Goal: Information Seeking & Learning: Learn about a topic

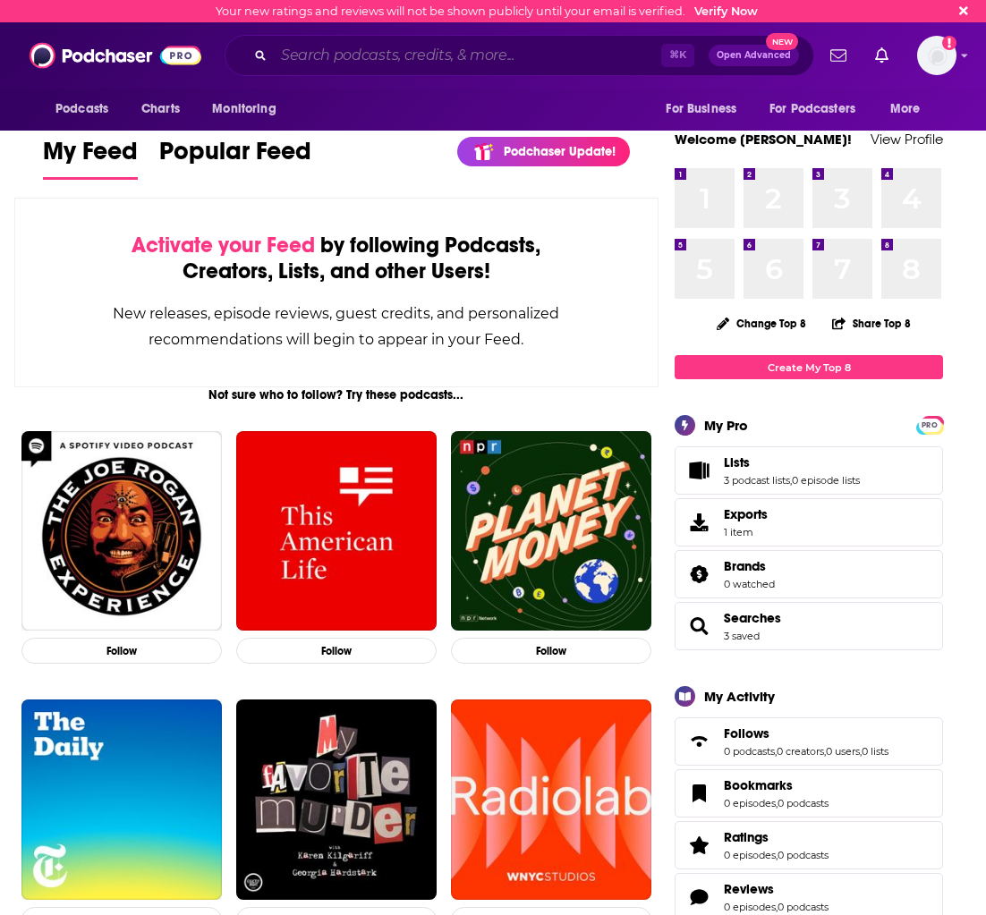
click at [329, 69] on input "Search podcasts, credits, & more..." at bounding box center [467, 55] width 387 height 29
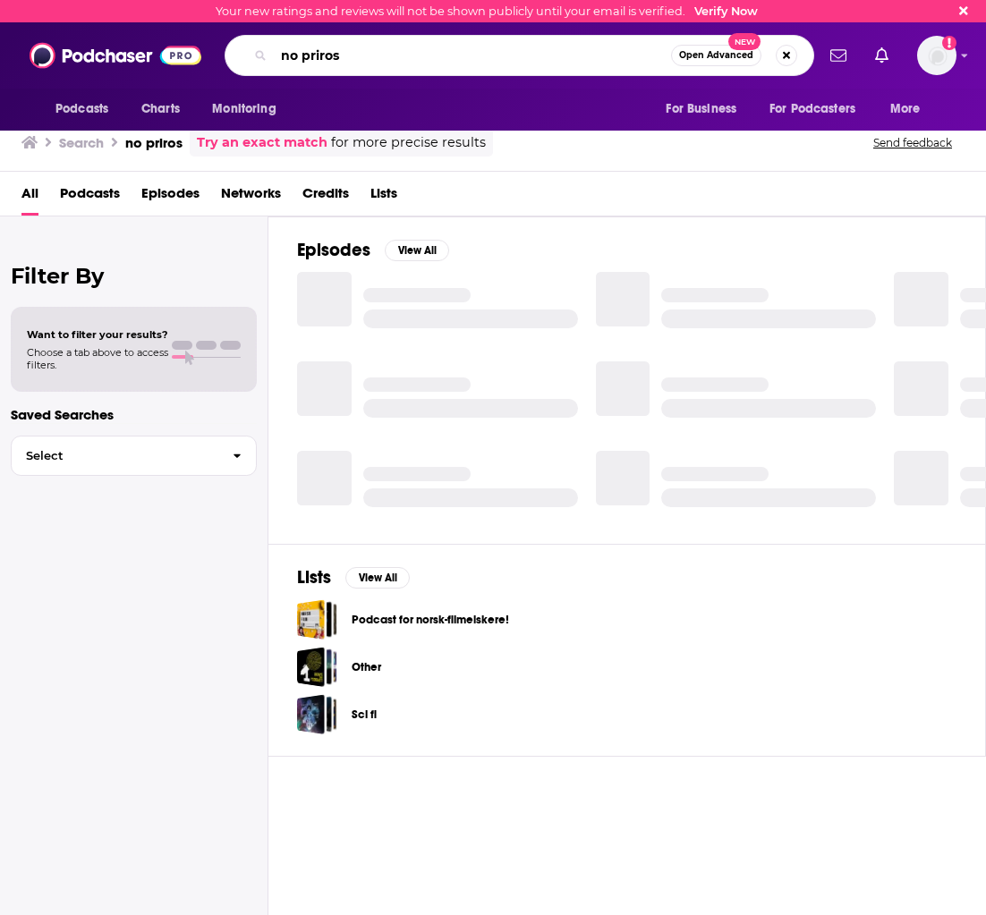
click at [370, 59] on input "no priros" at bounding box center [472, 55] width 397 height 29
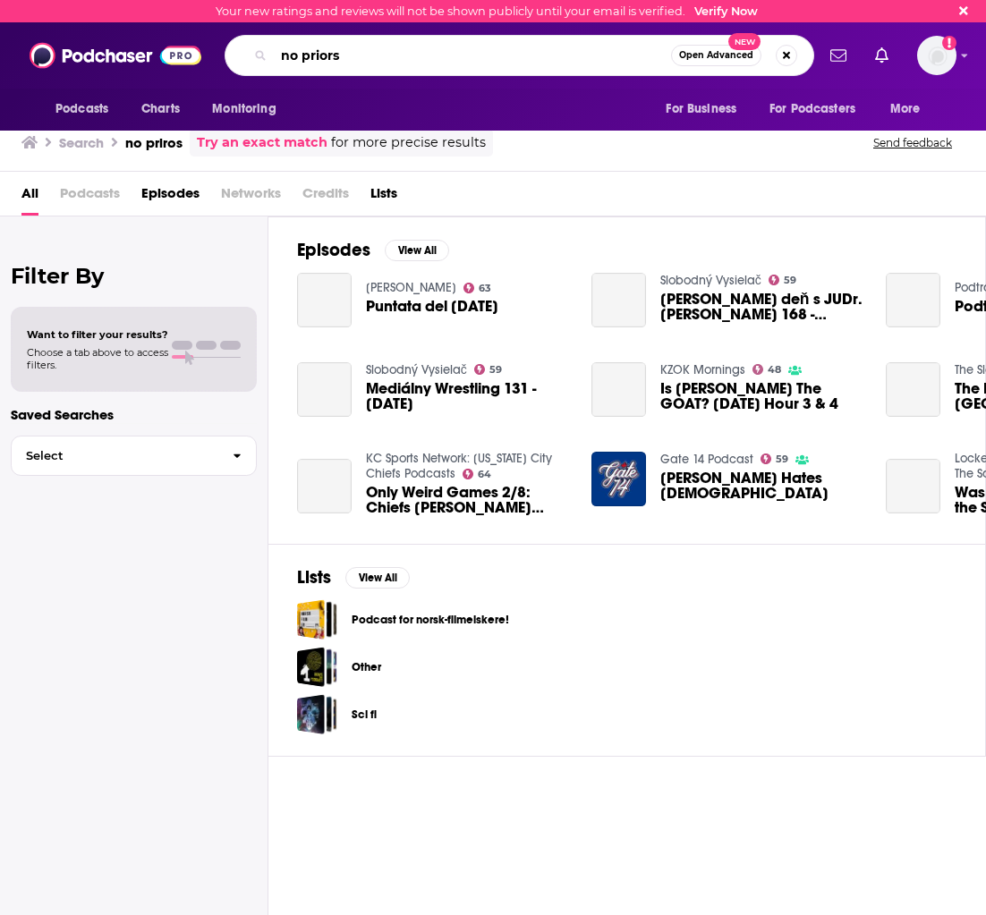
type input "no priors"
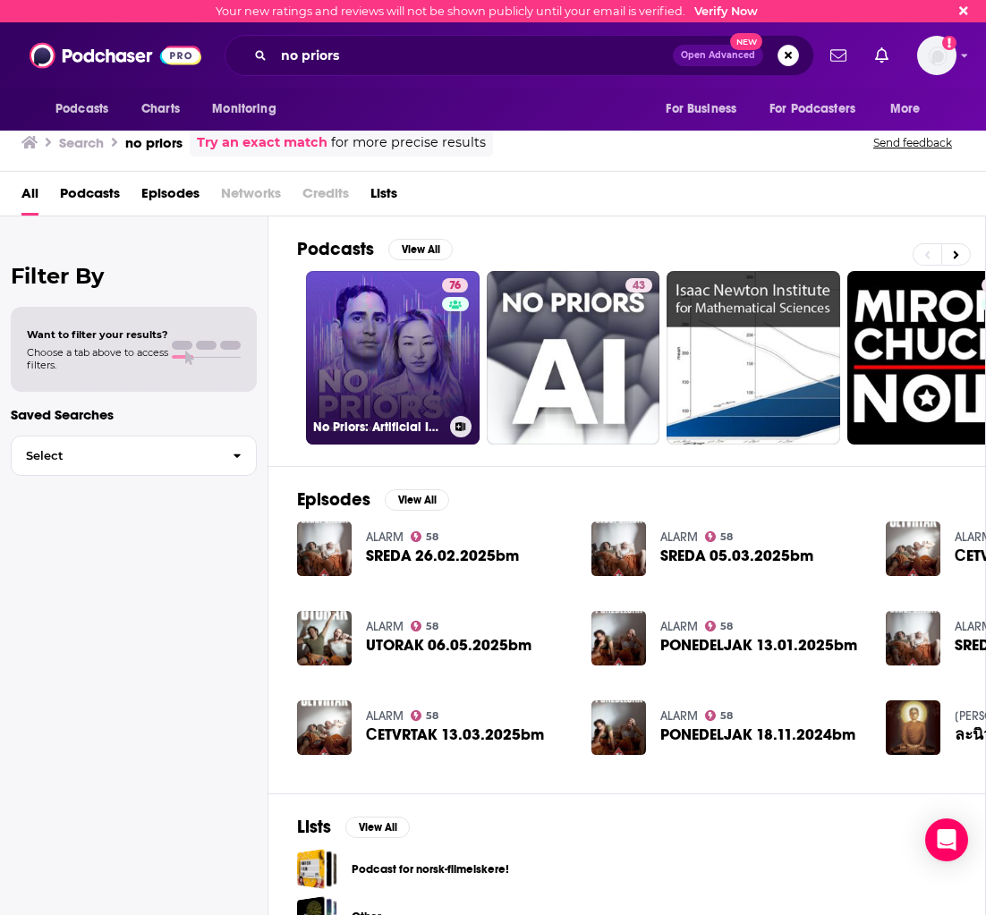
click at [353, 331] on link "76 No Priors: Artificial Intelligence | Technology | Startups" at bounding box center [393, 358] width 174 height 174
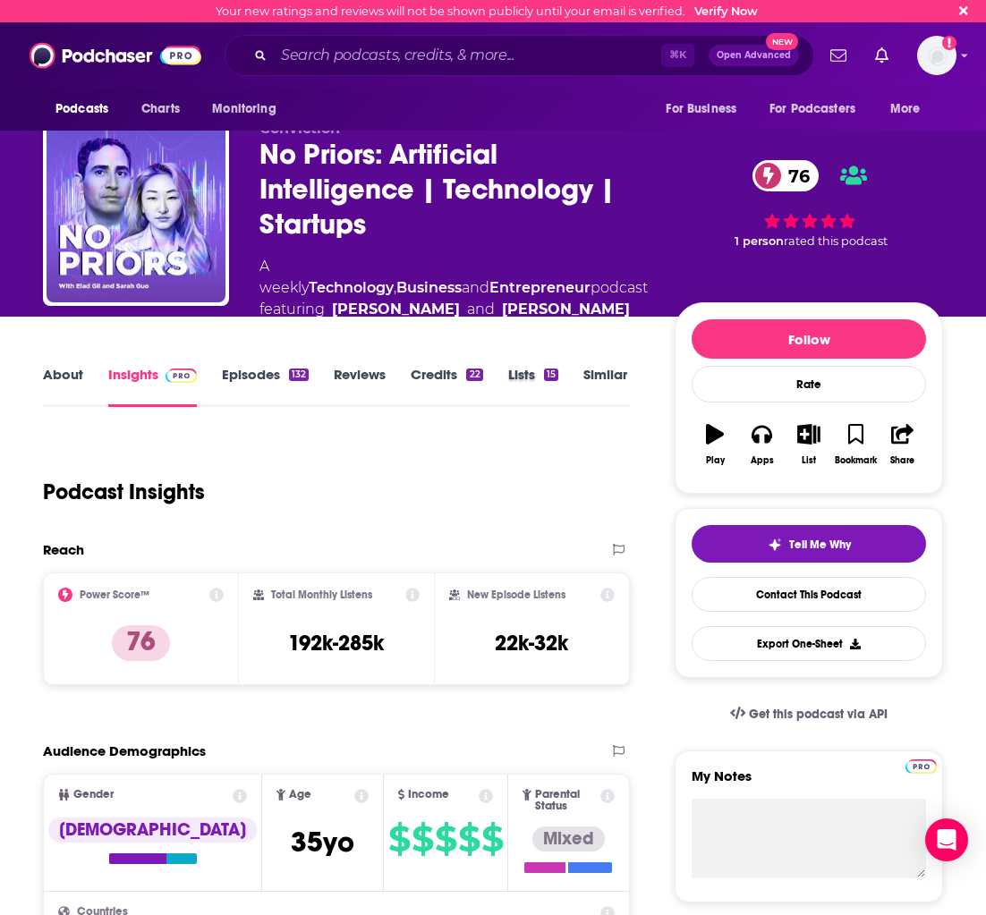
click at [576, 370] on div "Lists 15" at bounding box center [545, 386] width 75 height 41
click at [590, 379] on link "Similar" at bounding box center [605, 386] width 44 height 41
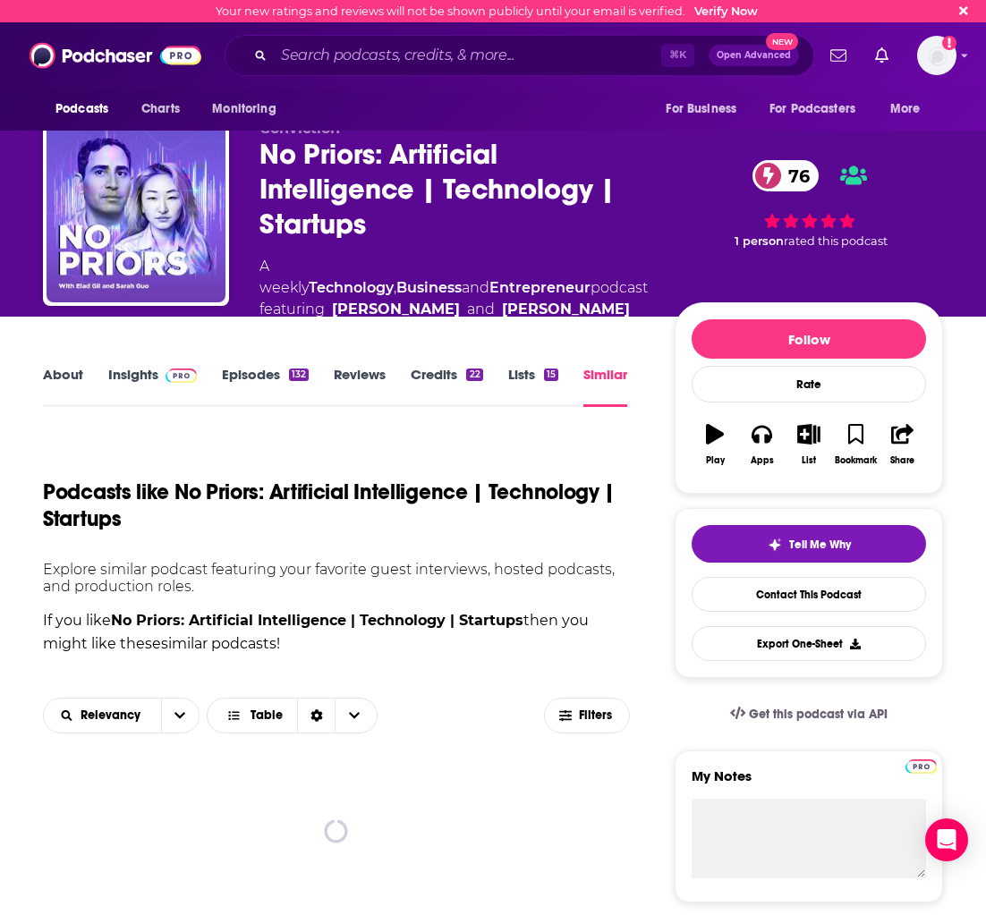
click at [238, 385] on link "Episodes 132" at bounding box center [265, 386] width 87 height 41
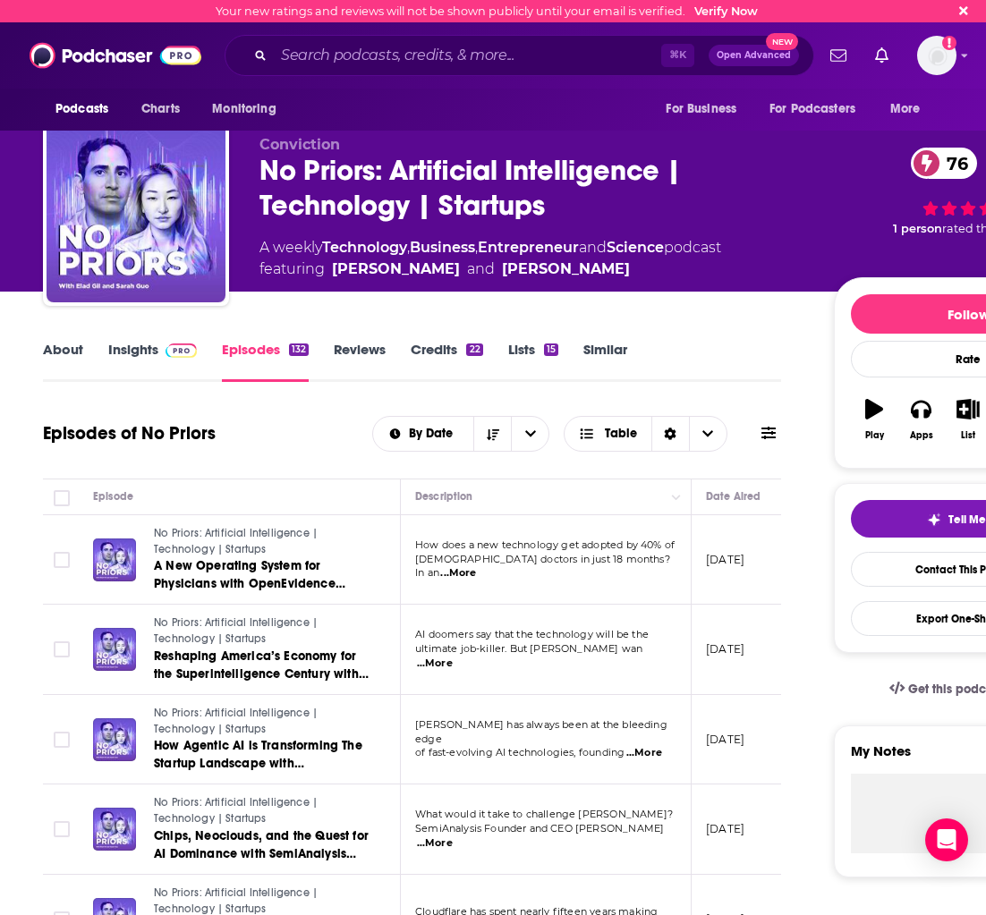
scroll to position [109, 0]
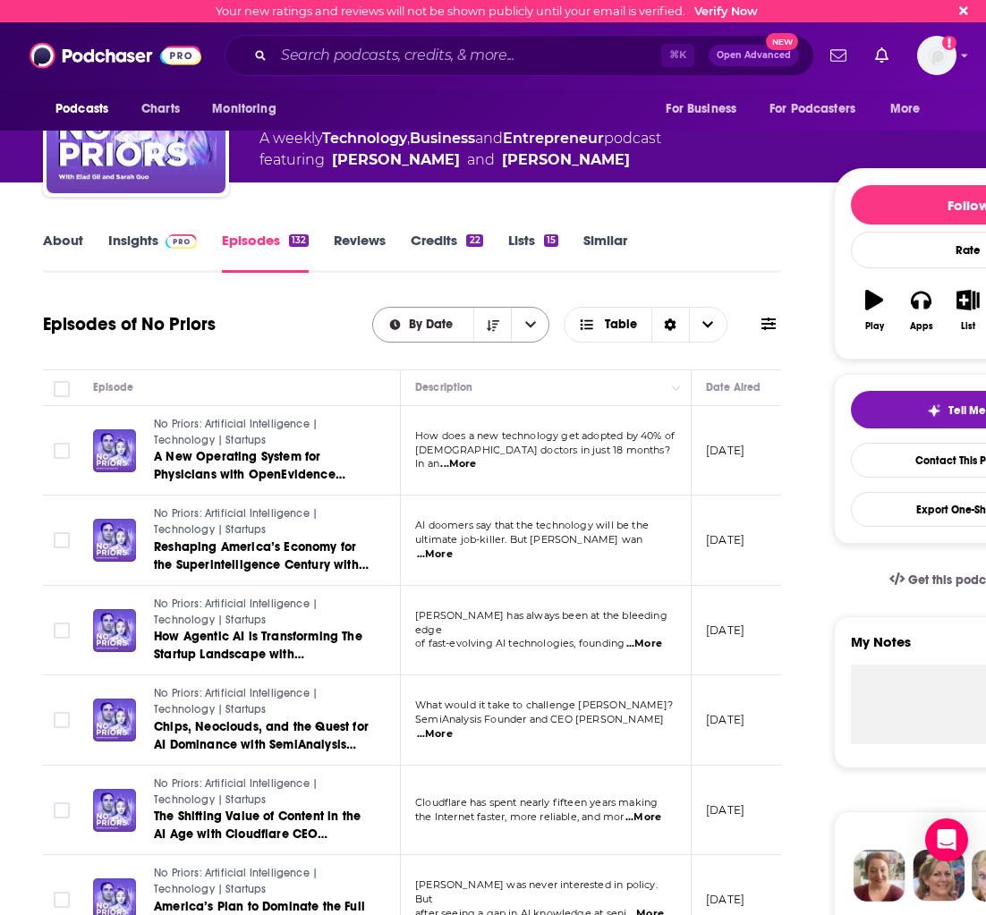
click at [524, 322] on button "open menu" at bounding box center [530, 325] width 38 height 34
click at [524, 322] on button "close menu" at bounding box center [530, 325] width 38 height 34
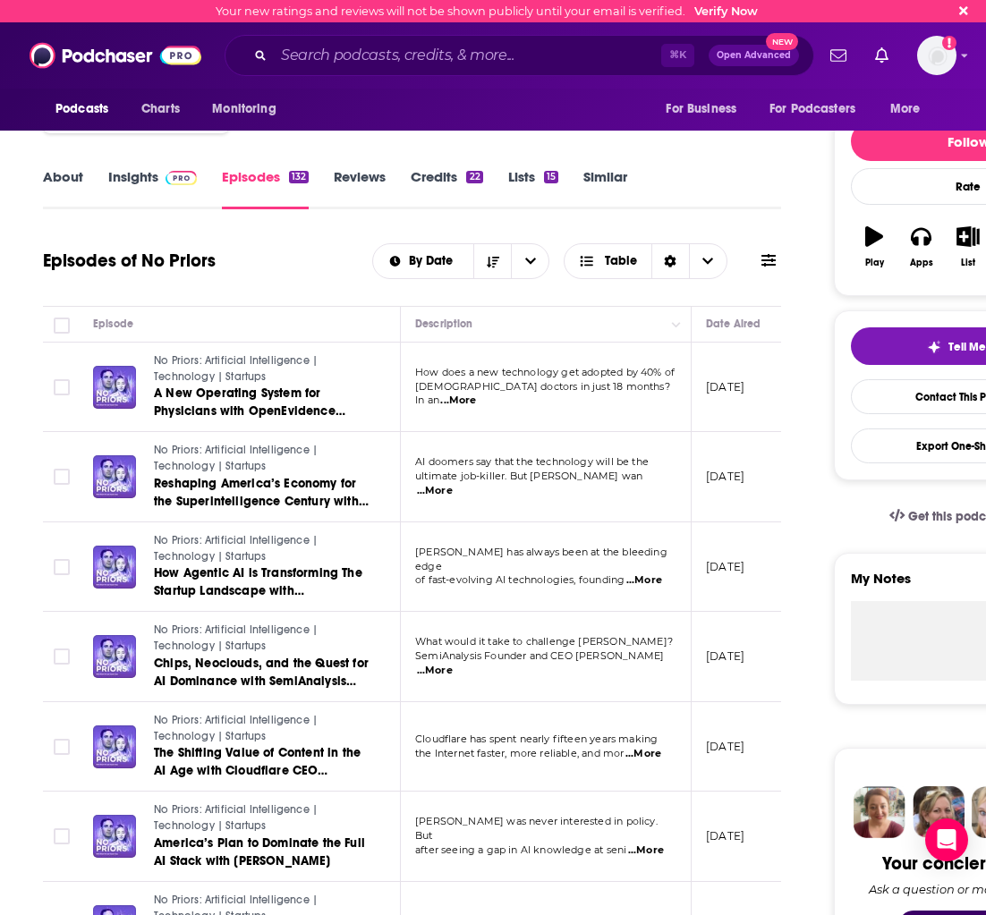
scroll to position [209, 0]
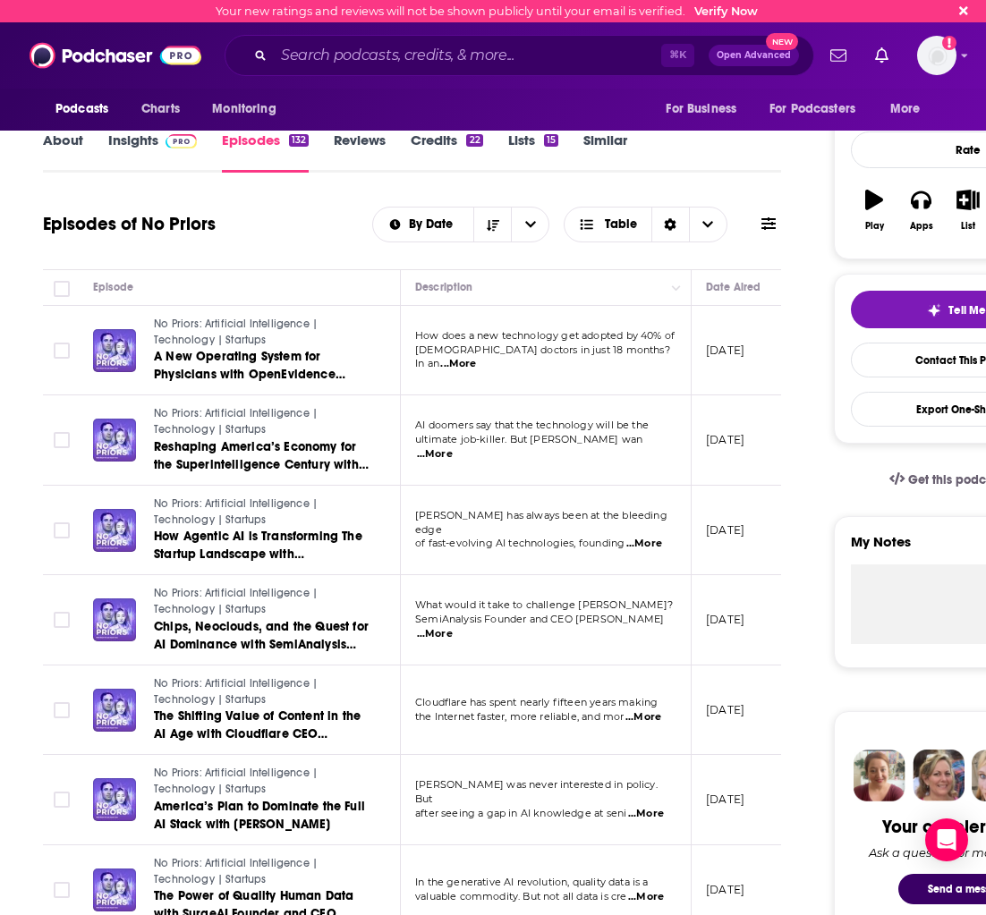
click at [261, 242] on div "Episodes of No Priors By Date Table" at bounding box center [412, 224] width 738 height 47
click at [476, 371] on span "...More" at bounding box center [458, 364] width 36 height 14
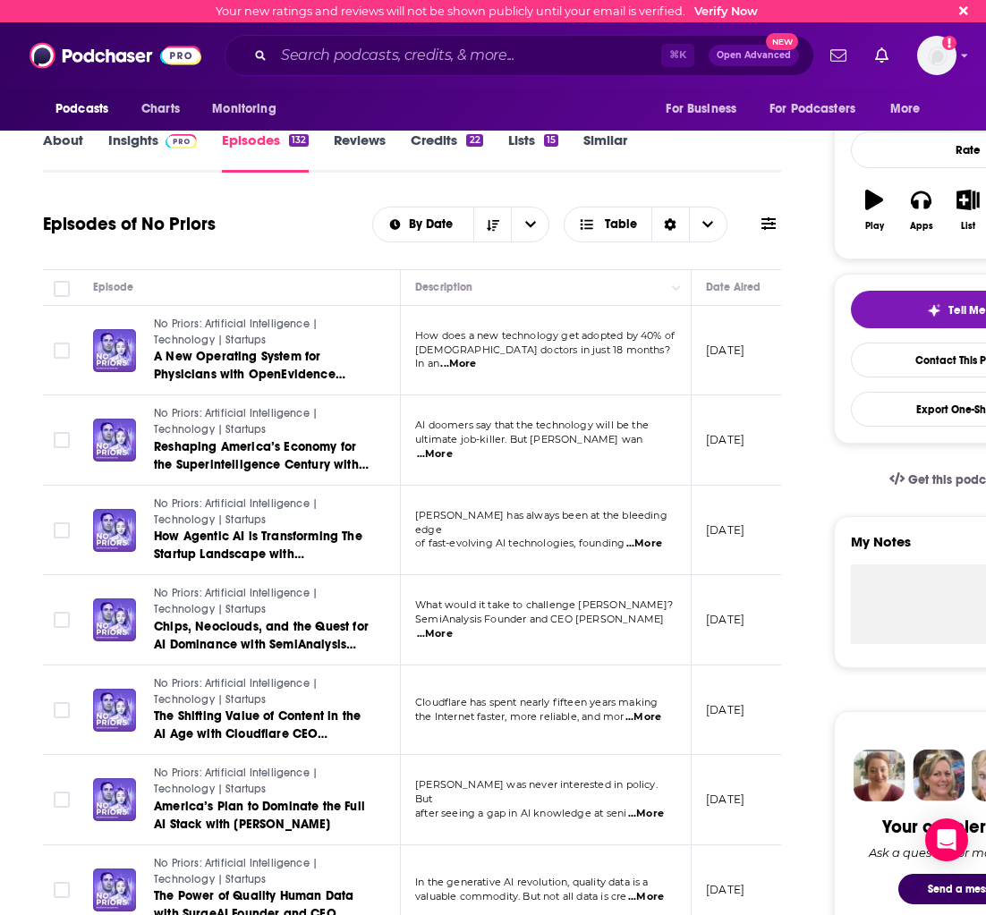
click at [453, 451] on span "...More" at bounding box center [435, 454] width 36 height 14
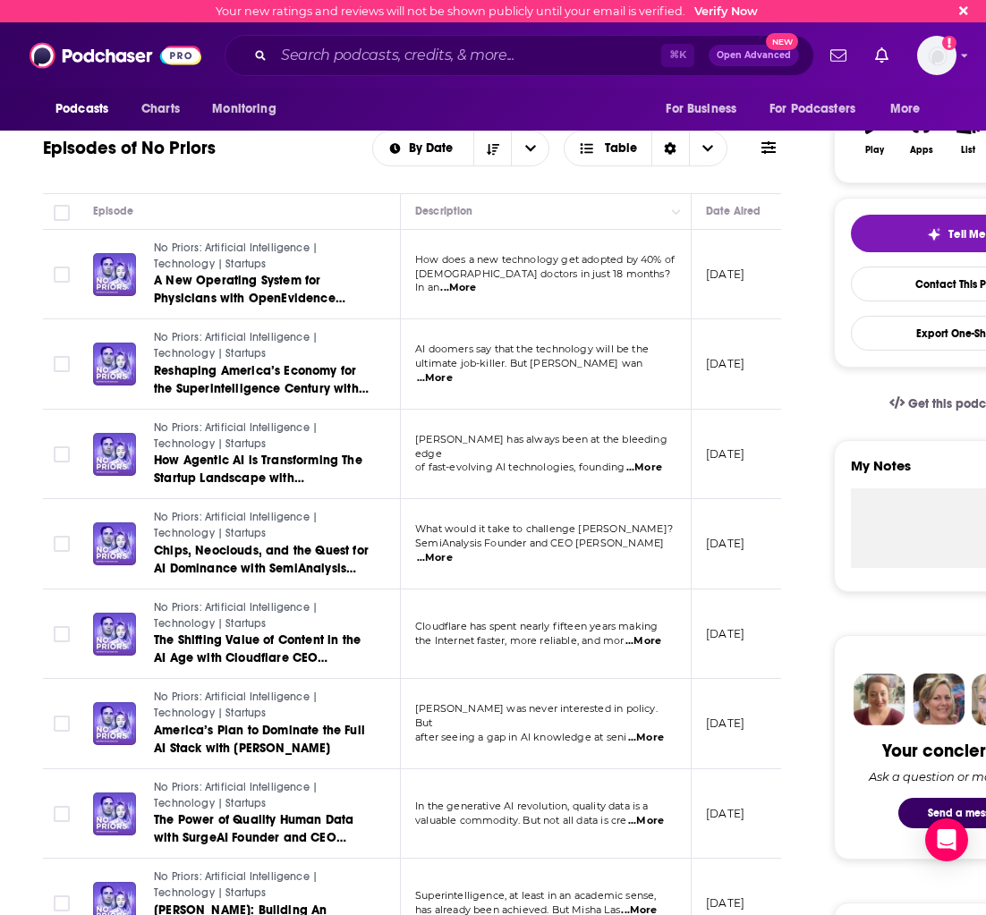
scroll to position [293, 0]
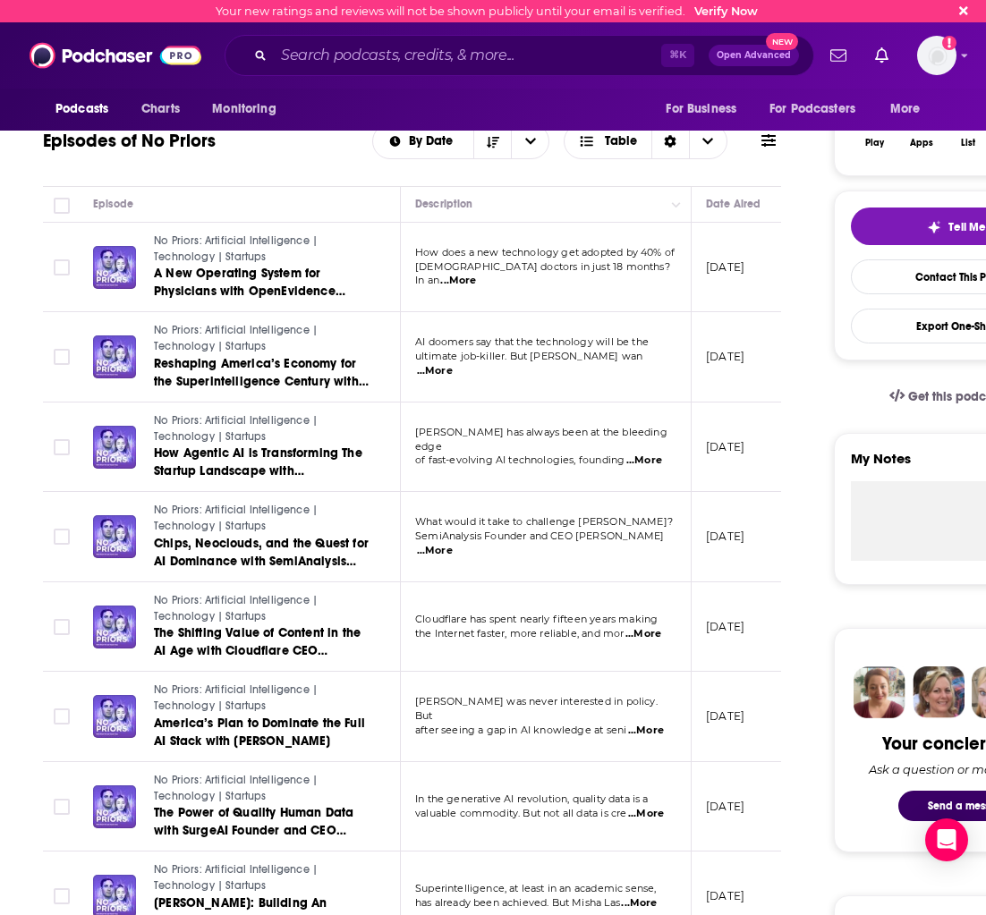
click at [655, 454] on span "...More" at bounding box center [644, 461] width 36 height 14
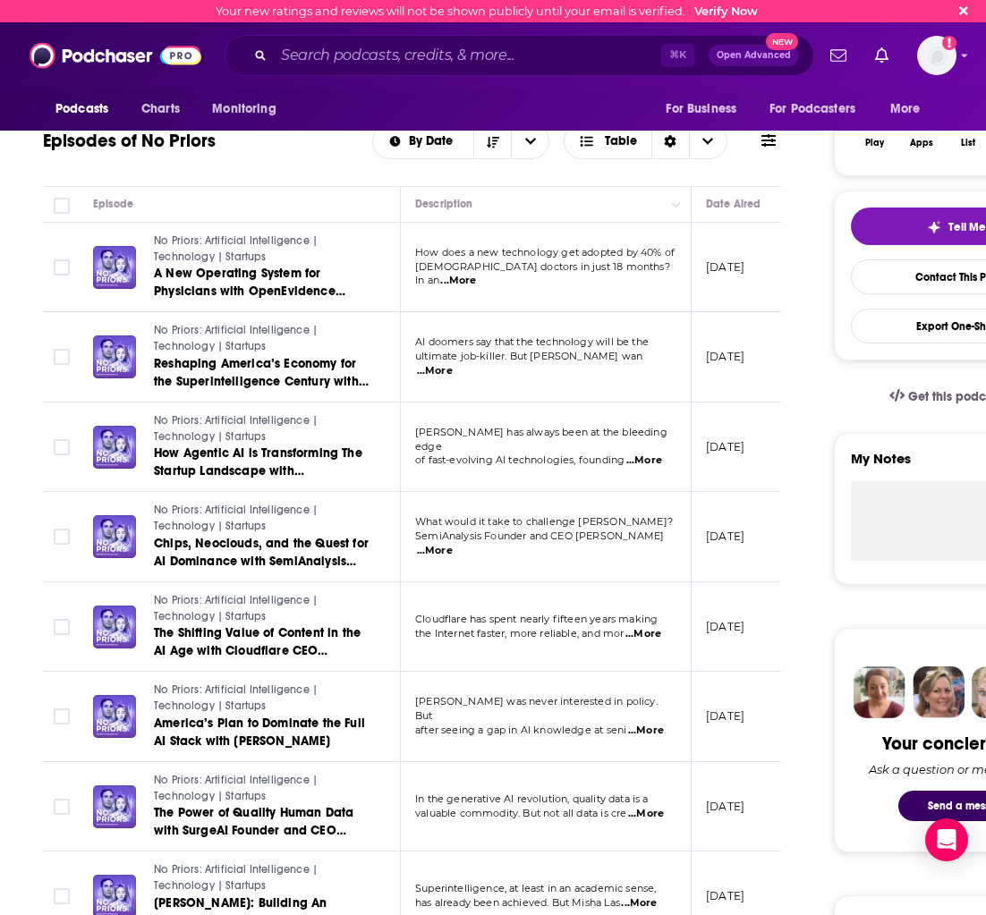
click at [453, 549] on span "...More" at bounding box center [435, 551] width 36 height 14
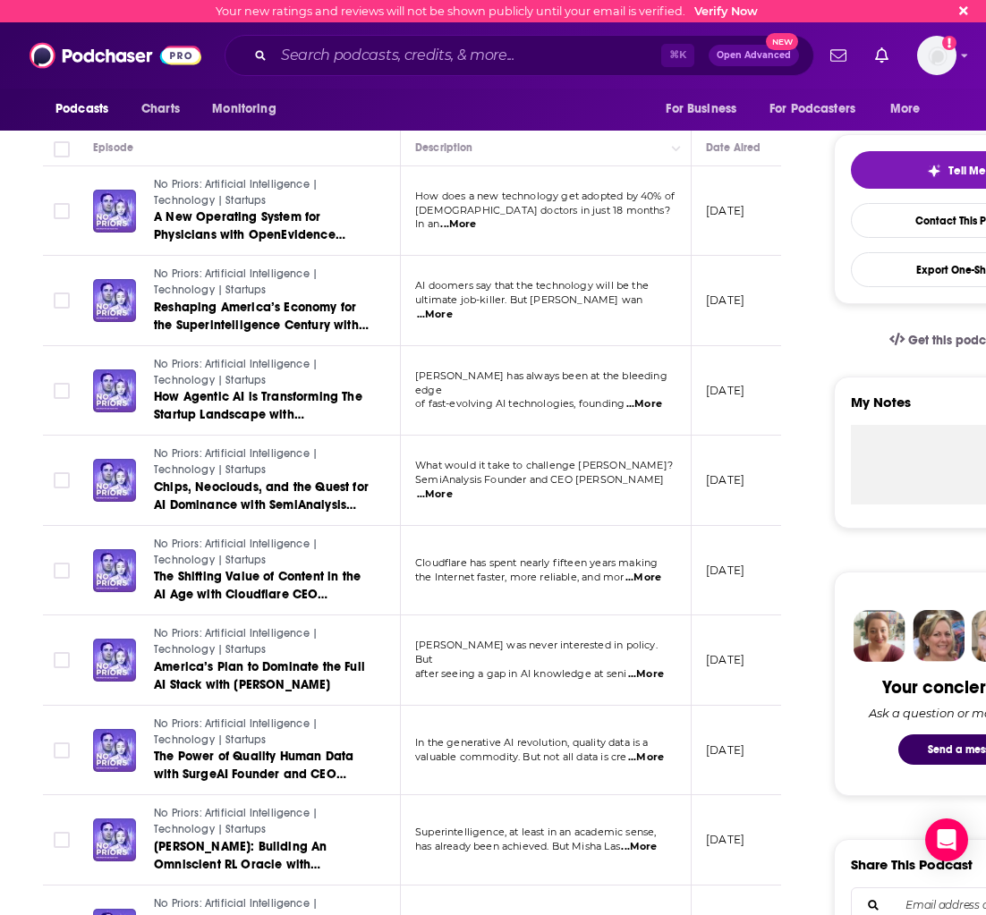
scroll to position [363, 0]
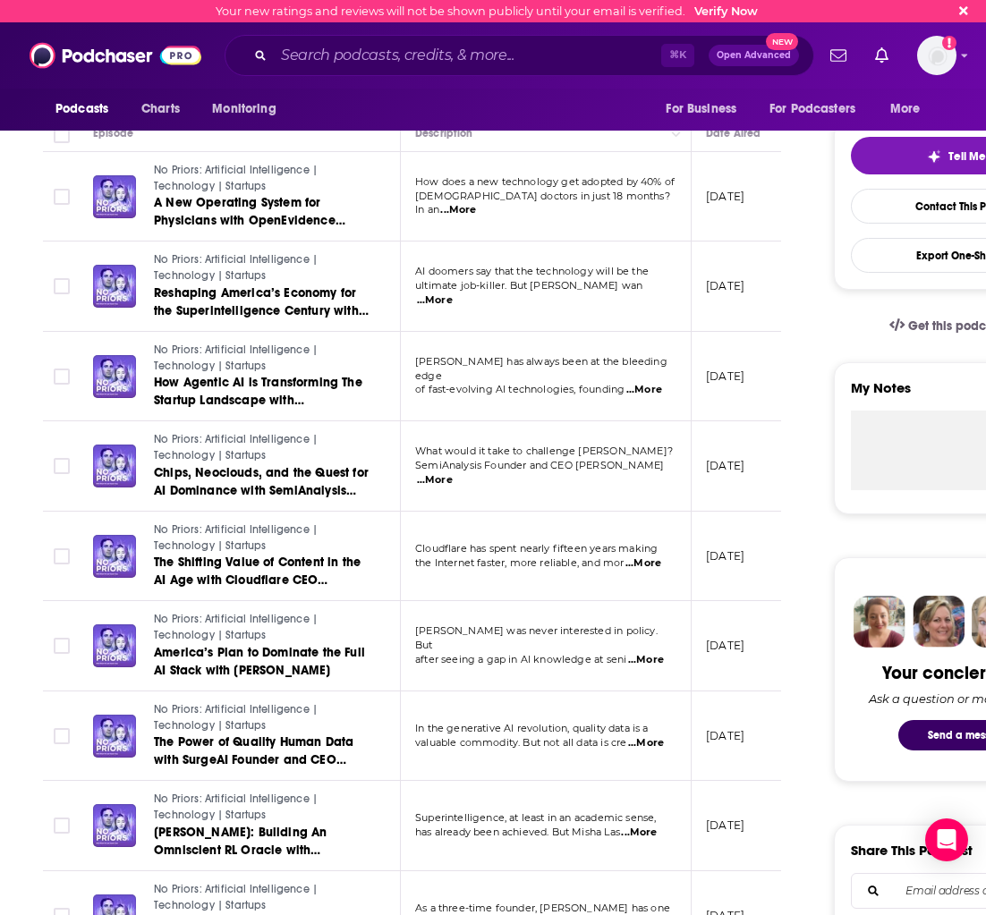
click at [659, 560] on span "...More" at bounding box center [643, 564] width 36 height 14
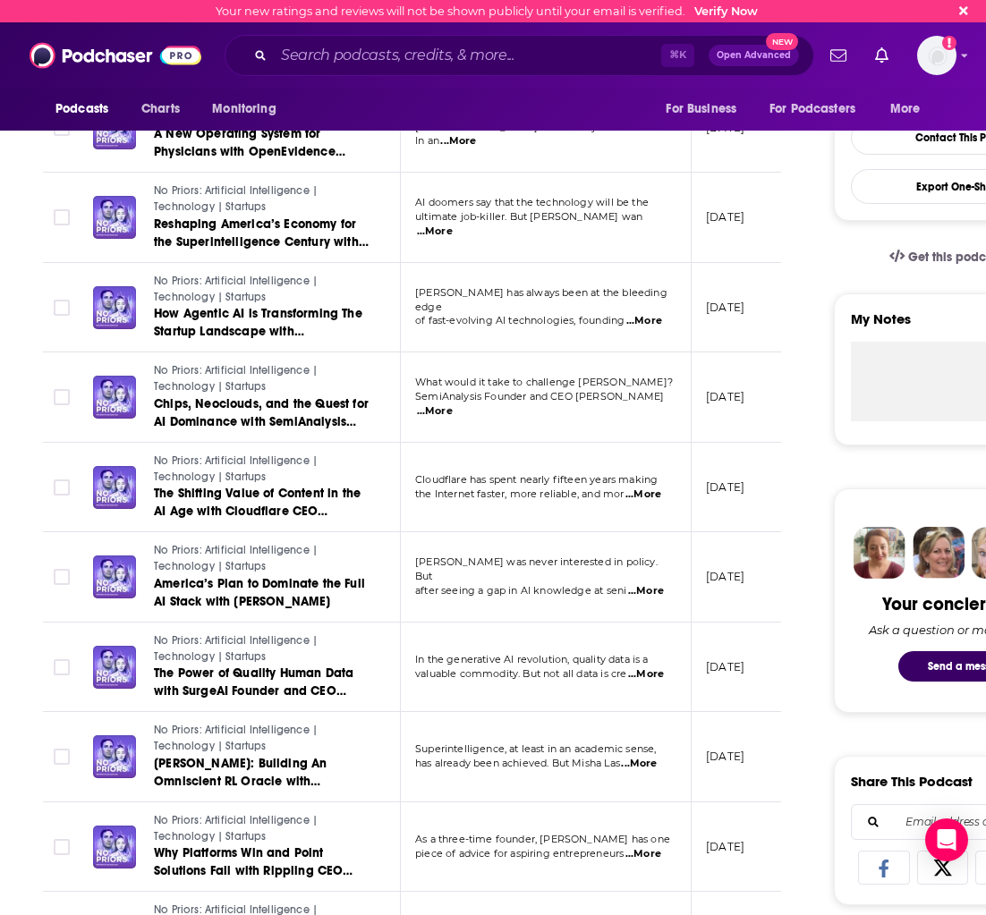
scroll to position [437, 0]
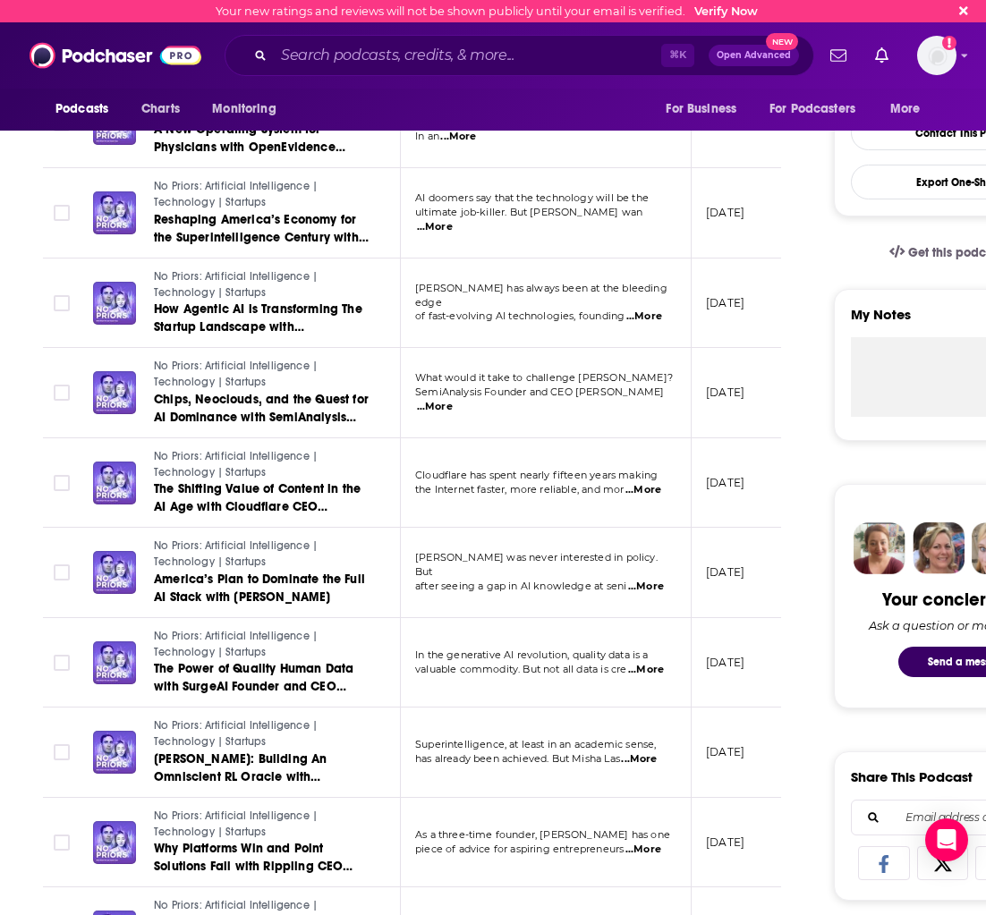
click at [652, 582] on span "...More" at bounding box center [646, 587] width 36 height 14
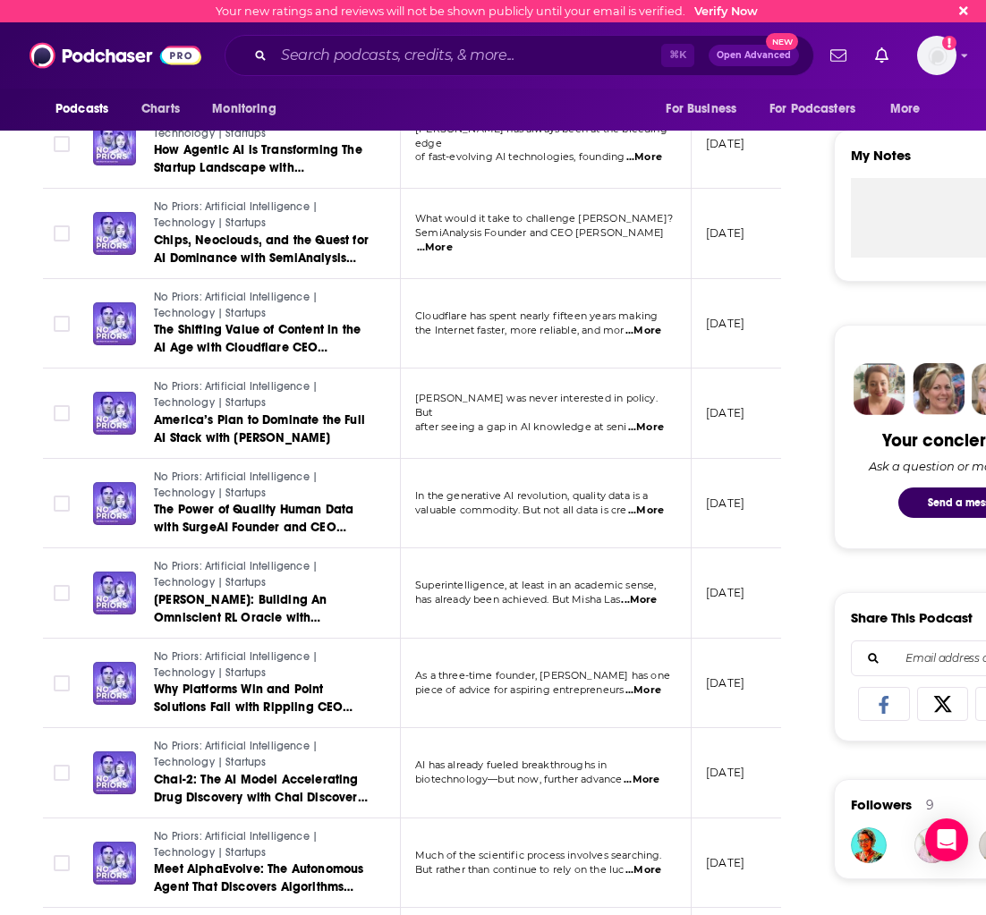
scroll to position [605, 0]
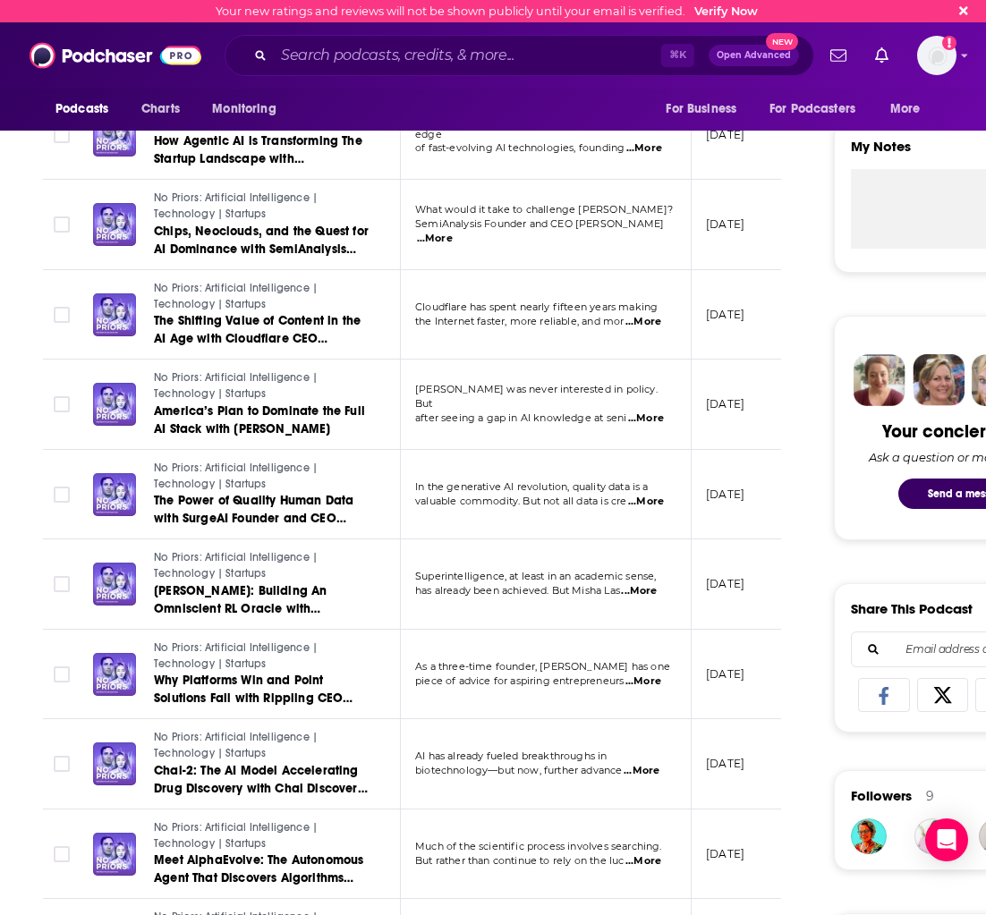
click at [651, 677] on span "...More" at bounding box center [643, 682] width 36 height 14
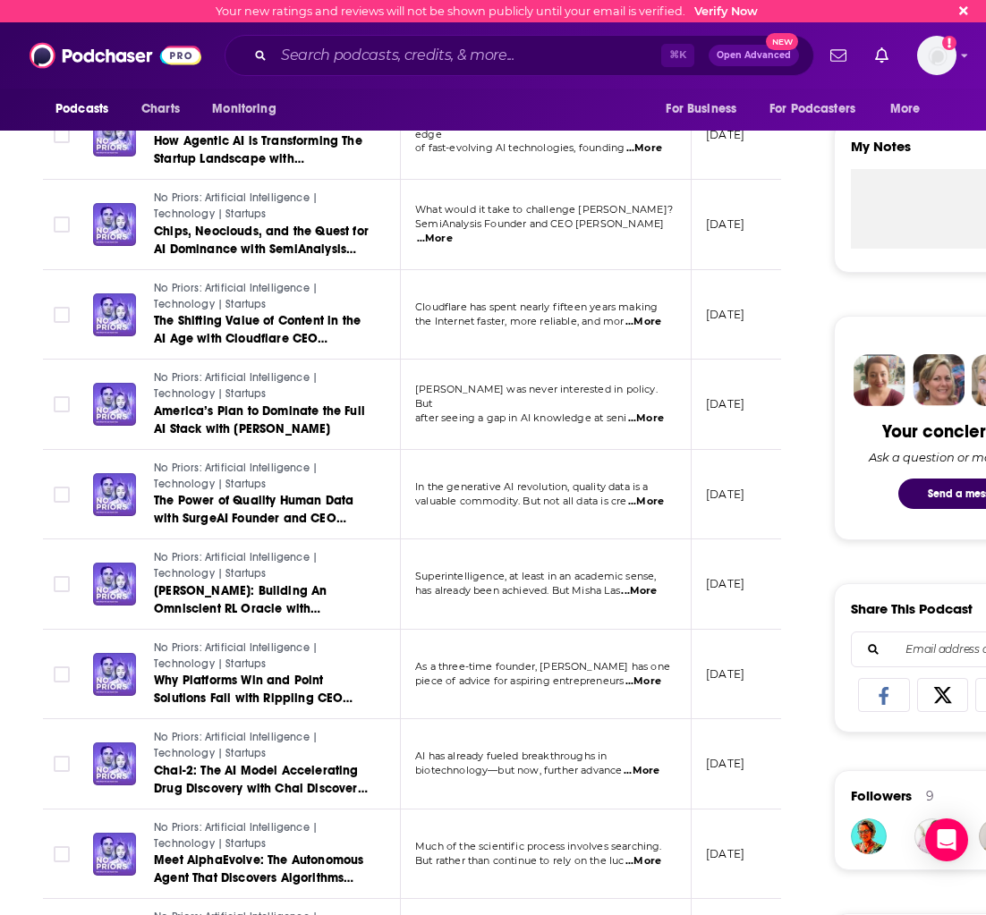
scroll to position [655, 0]
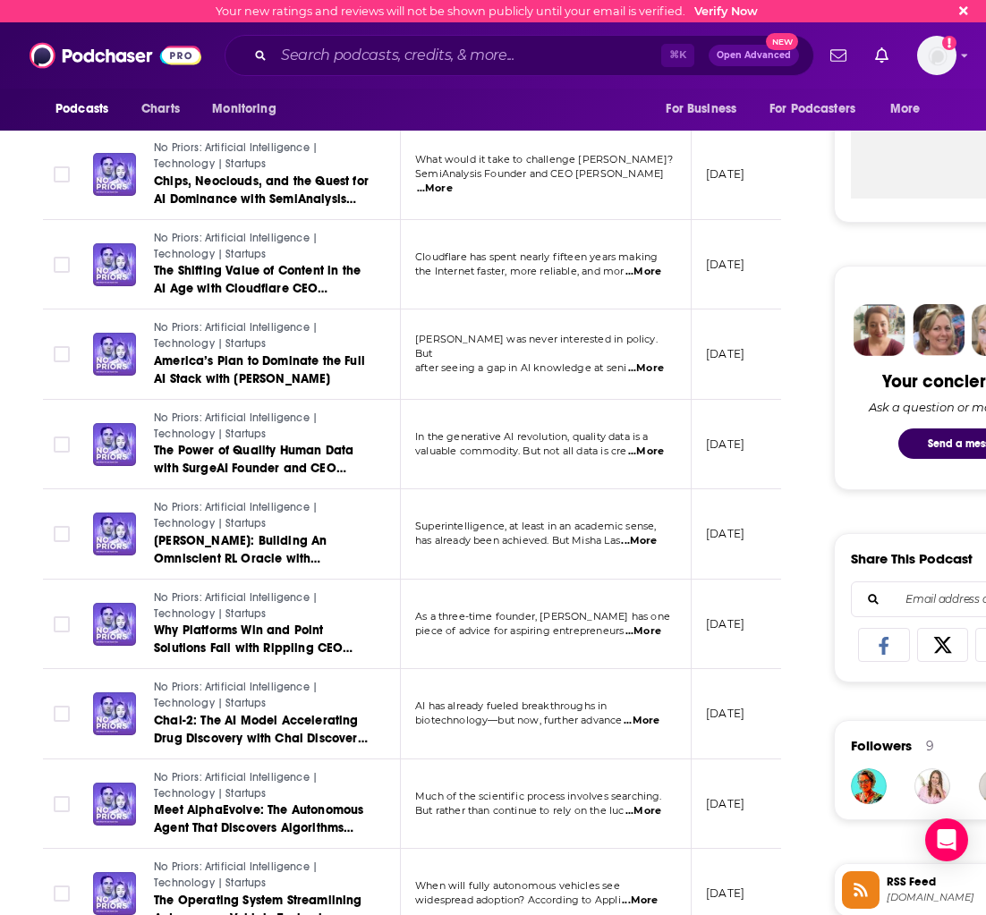
click at [641, 725] on span "...More" at bounding box center [642, 721] width 36 height 14
click at [735, 690] on td "[DATE]" at bounding box center [750, 714] width 116 height 90
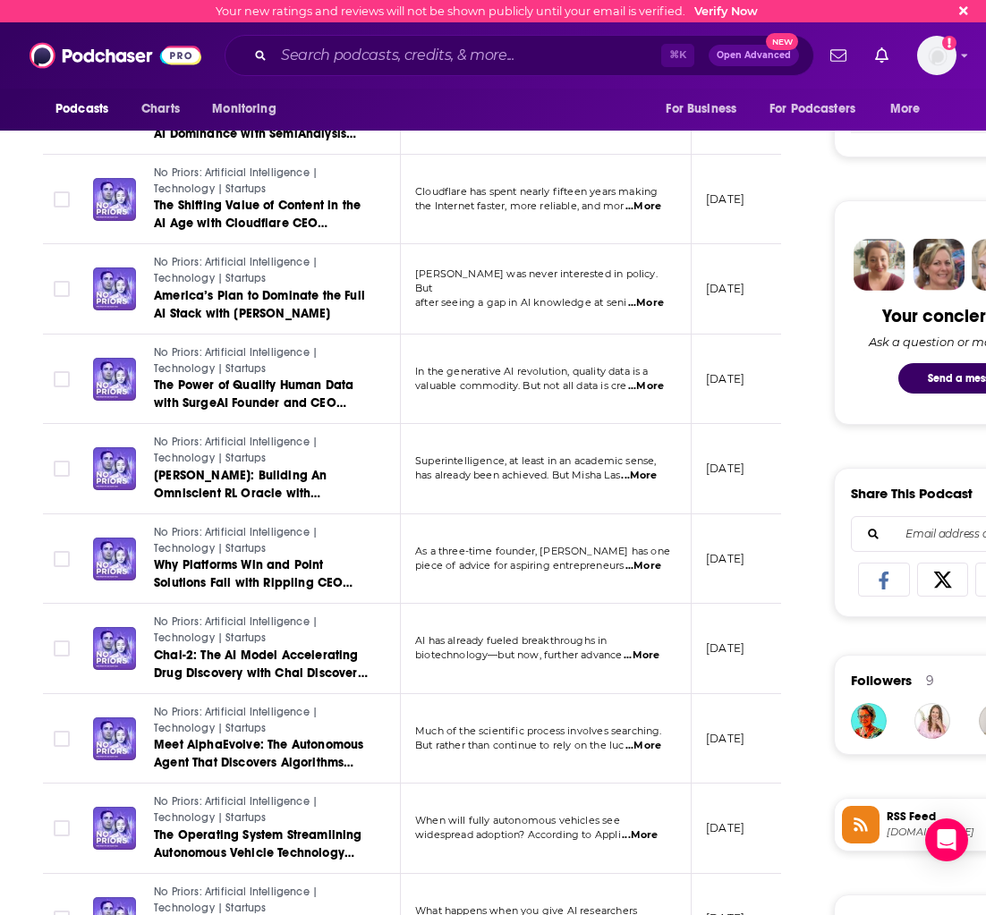
scroll to position [735, 0]
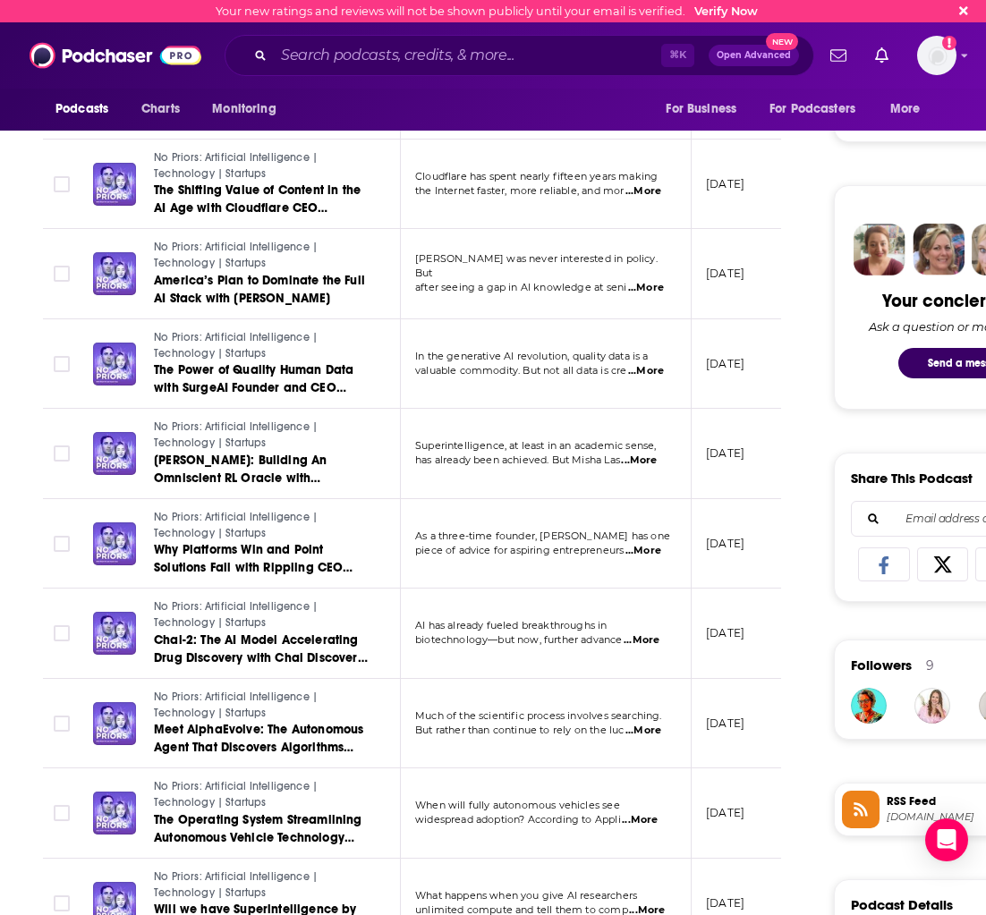
click at [640, 734] on span "...More" at bounding box center [643, 731] width 36 height 14
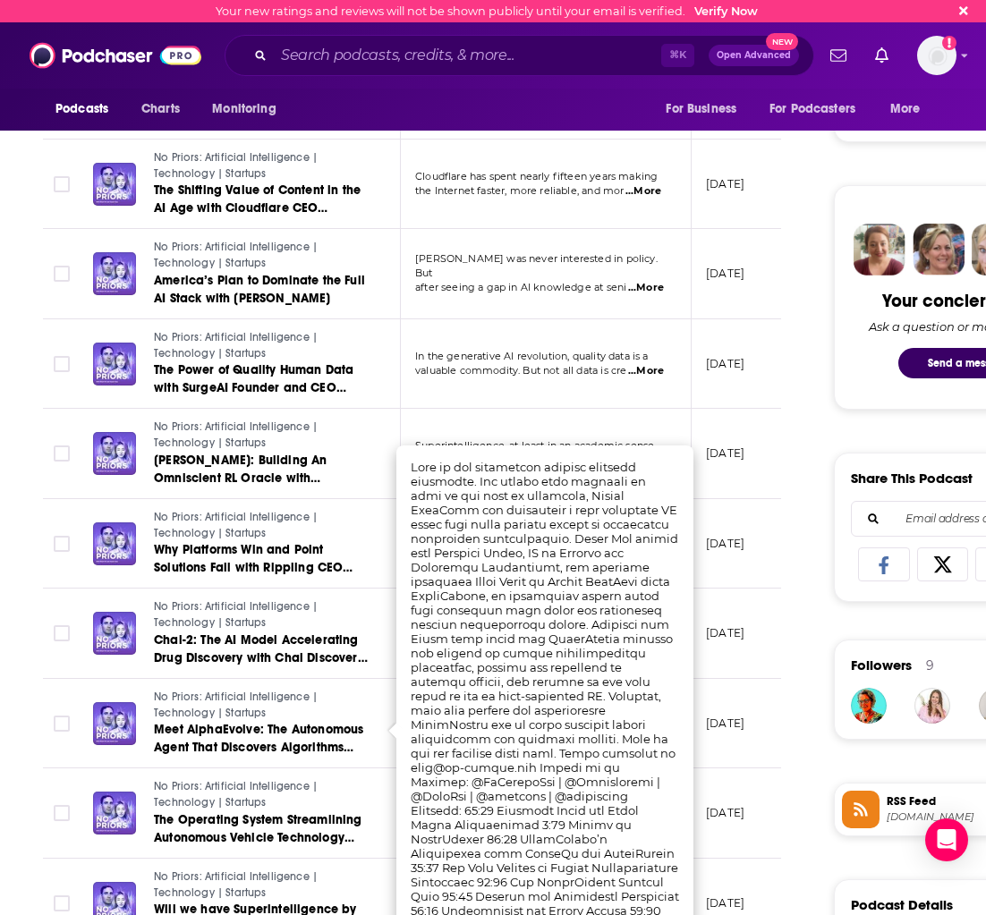
click at [760, 680] on td "[DATE]" at bounding box center [750, 724] width 116 height 90
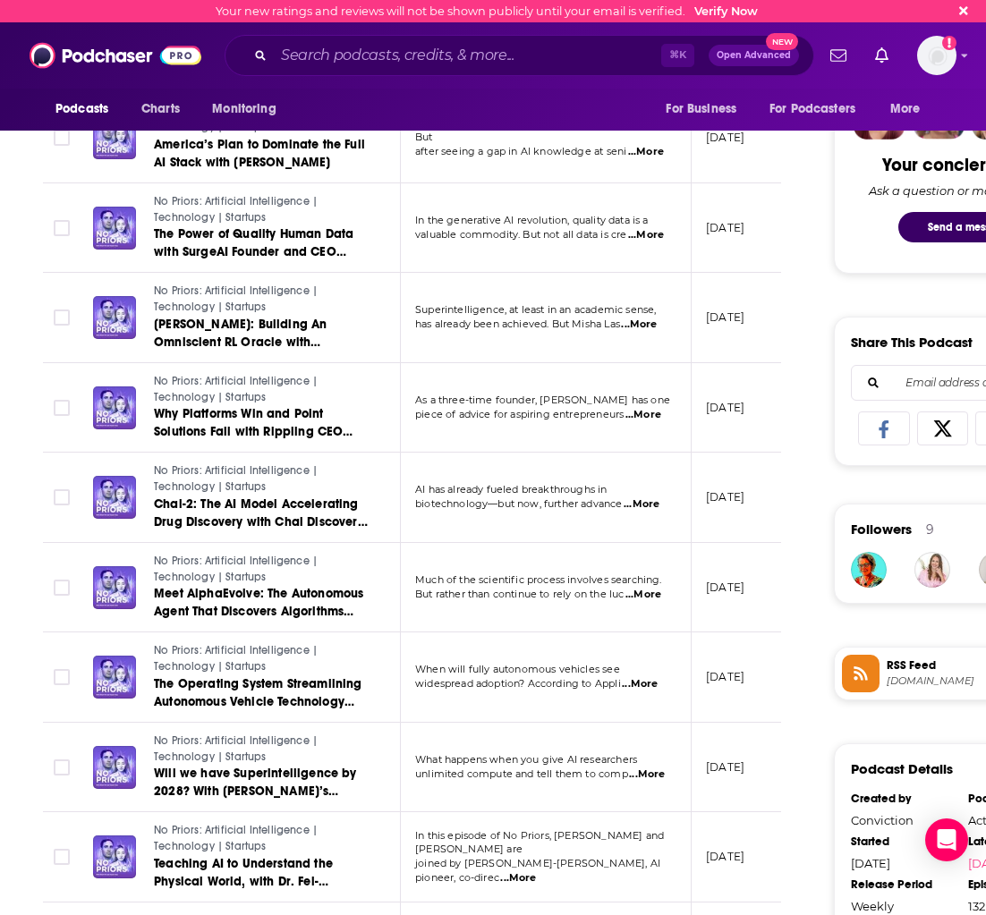
scroll to position [888, 0]
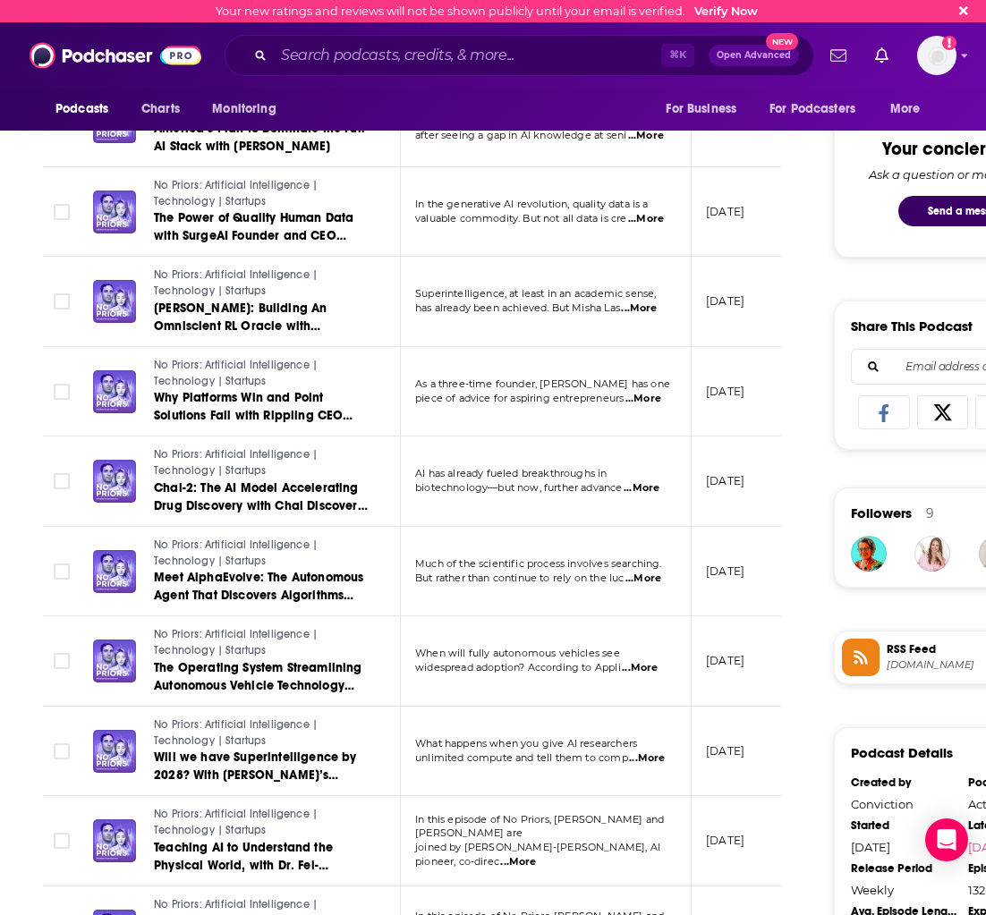
click at [641, 667] on span "...More" at bounding box center [640, 668] width 36 height 14
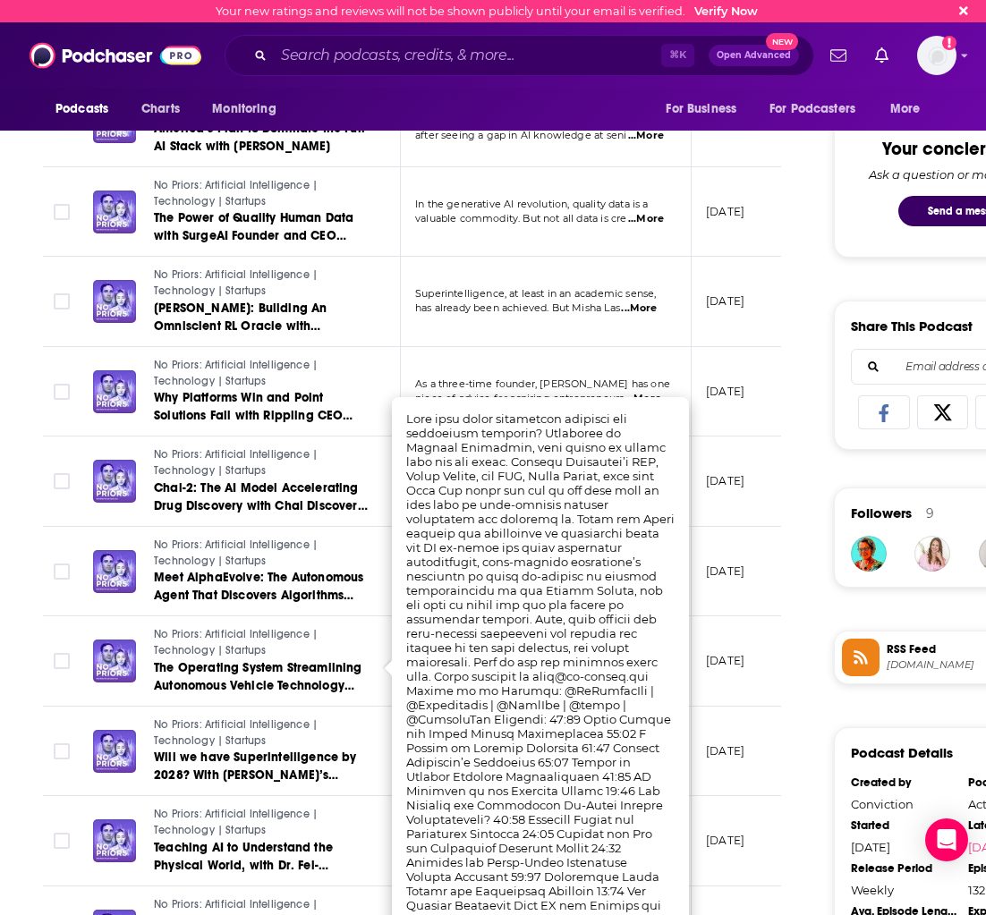
click at [785, 650] on div "About Insights Episodes 132 Reviews Credits 22 Lists 15 Similar Episodes of No …" at bounding box center [424, 708] width 820 height 2515
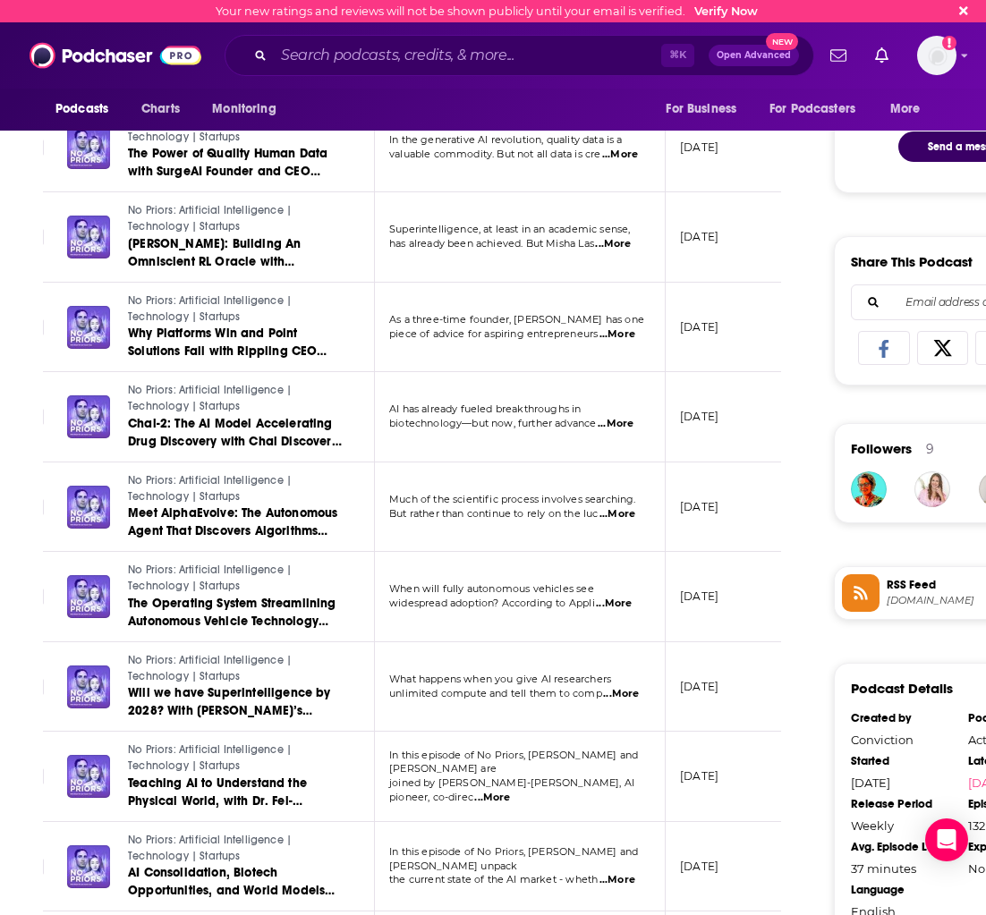
scroll to position [1189, 0]
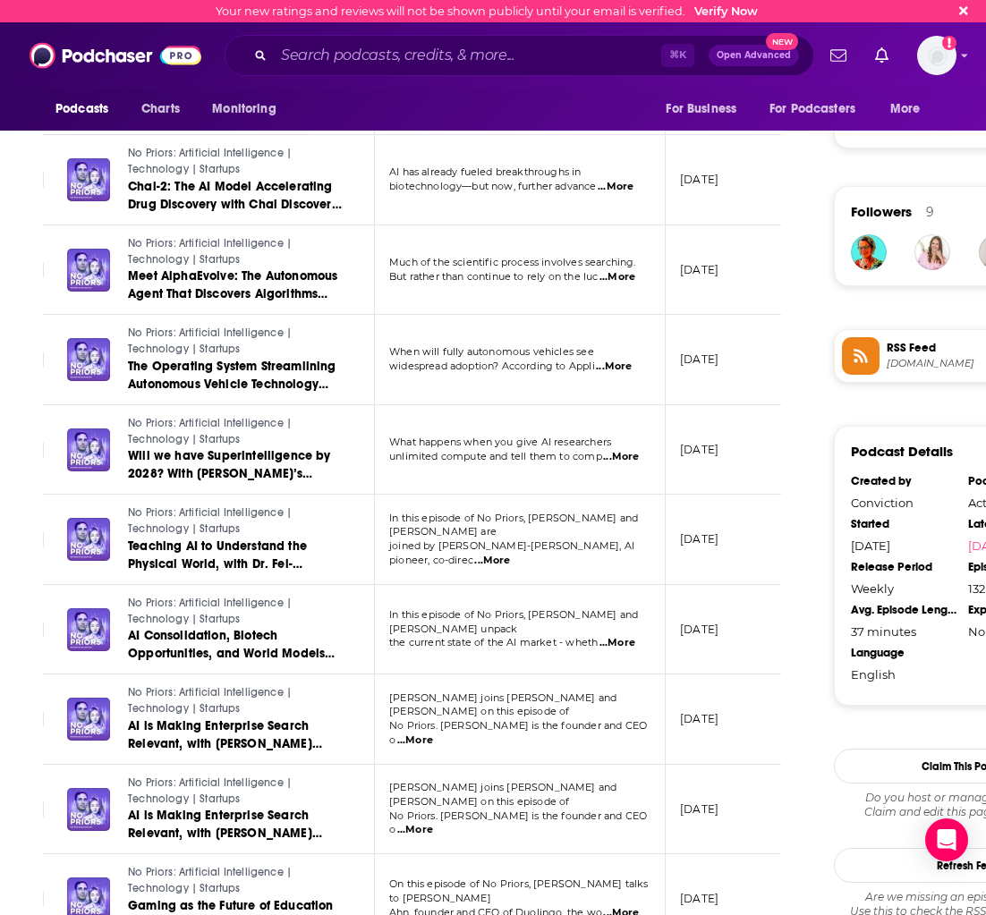
click at [602, 458] on span "unlimited compute and tell them to comp" at bounding box center [495, 456] width 213 height 13
click at [620, 455] on span "...More" at bounding box center [621, 457] width 36 height 14
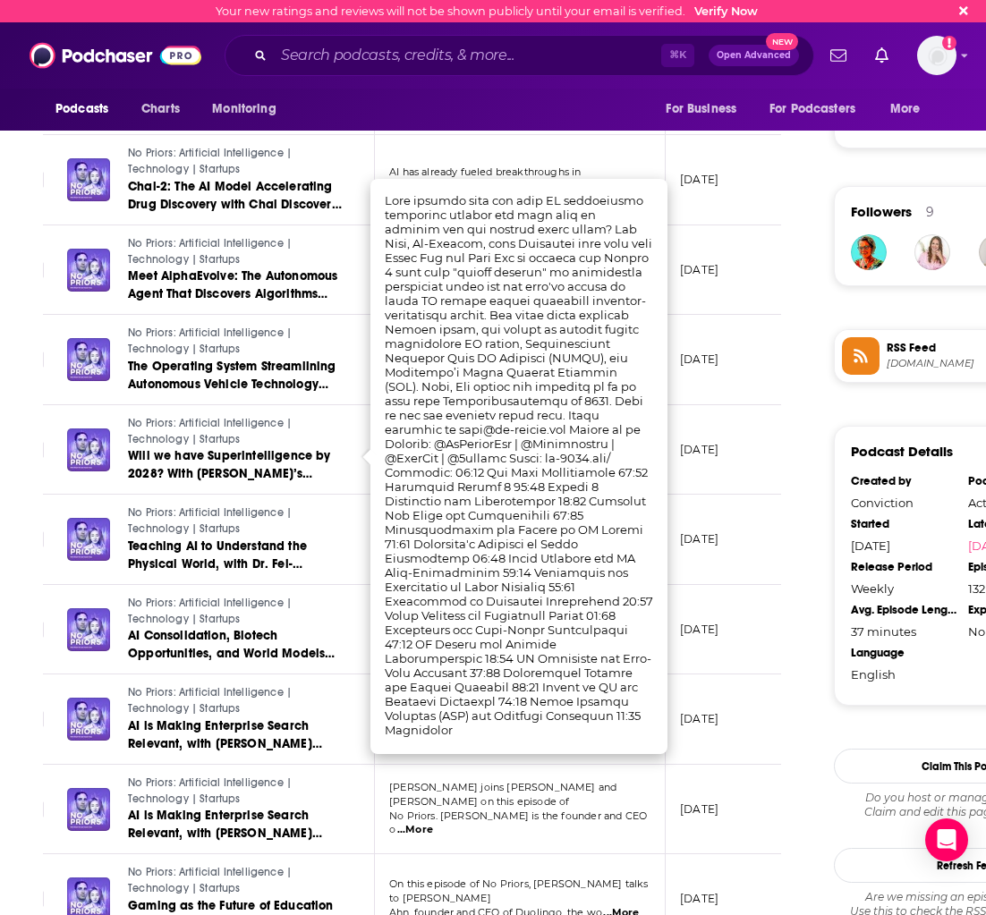
click at [366, 510] on td "No Priors: Artificial Intelligence | Technology | Startups Teaching AI to Under…" at bounding box center [214, 540] width 322 height 90
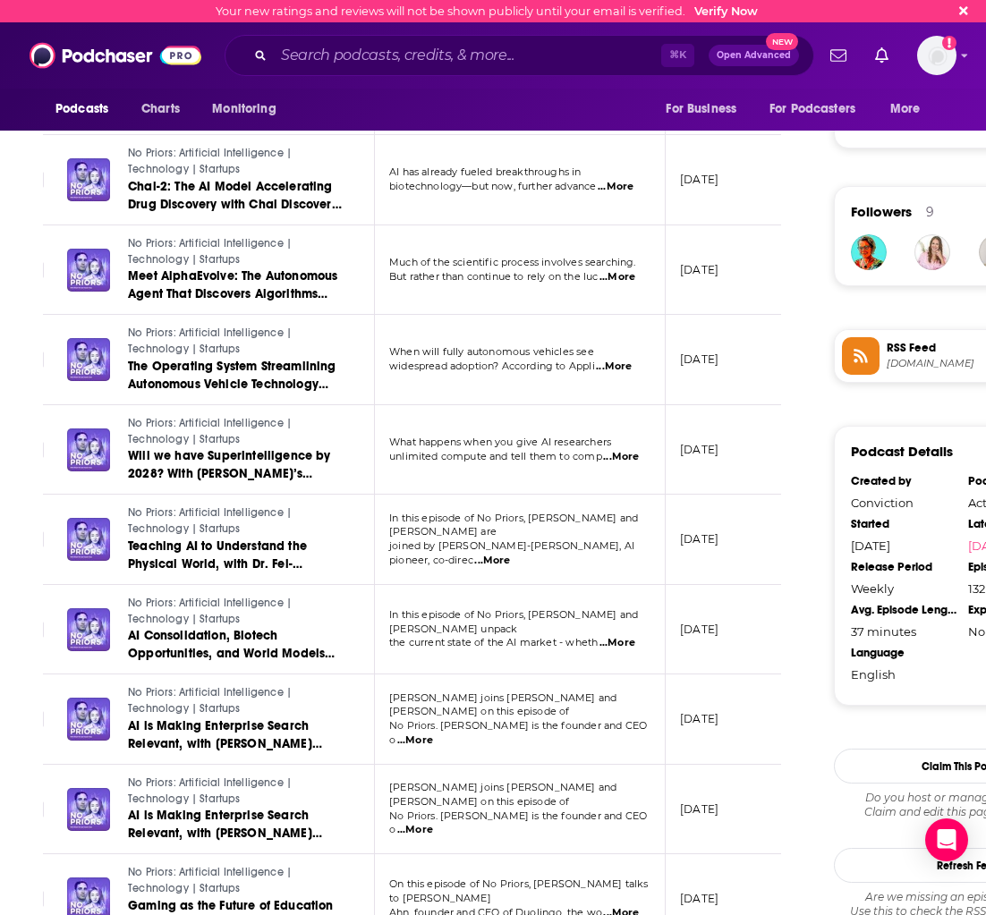
click at [510, 554] on span "...More" at bounding box center [492, 561] width 36 height 14
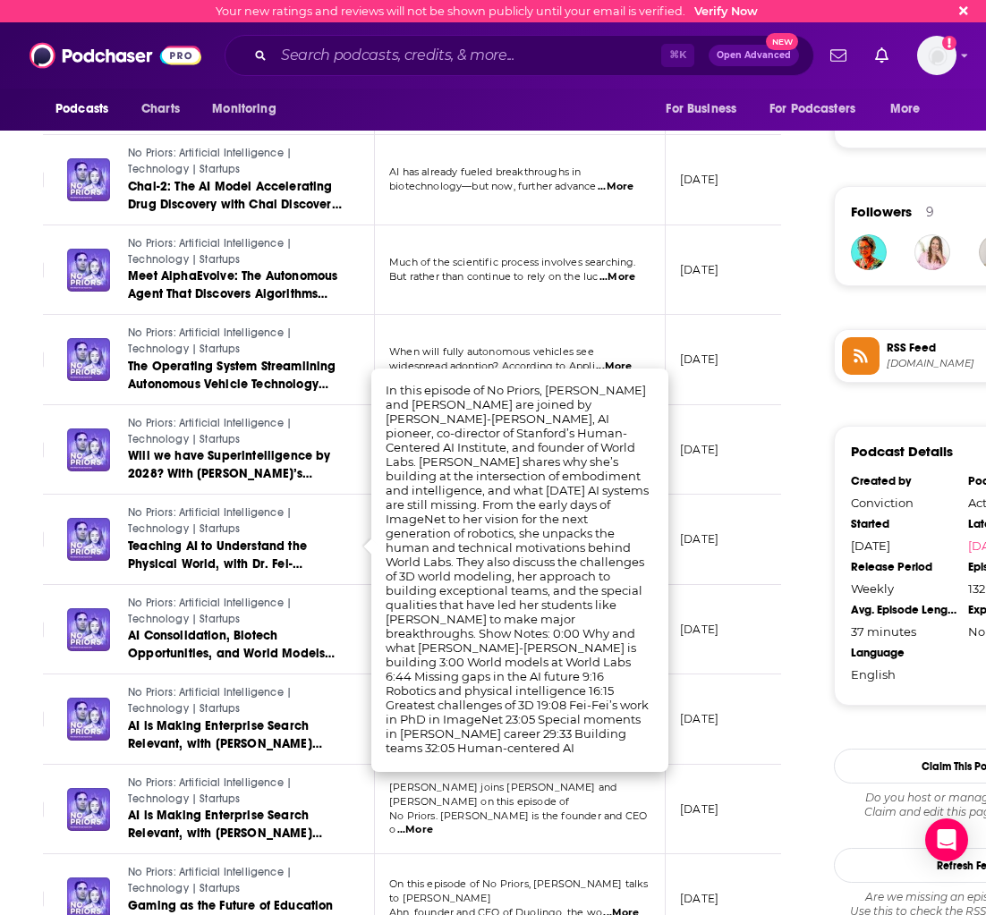
click at [292, 534] on link "No Priors: Artificial Intelligence | Technology | Startups" at bounding box center [235, 521] width 215 height 31
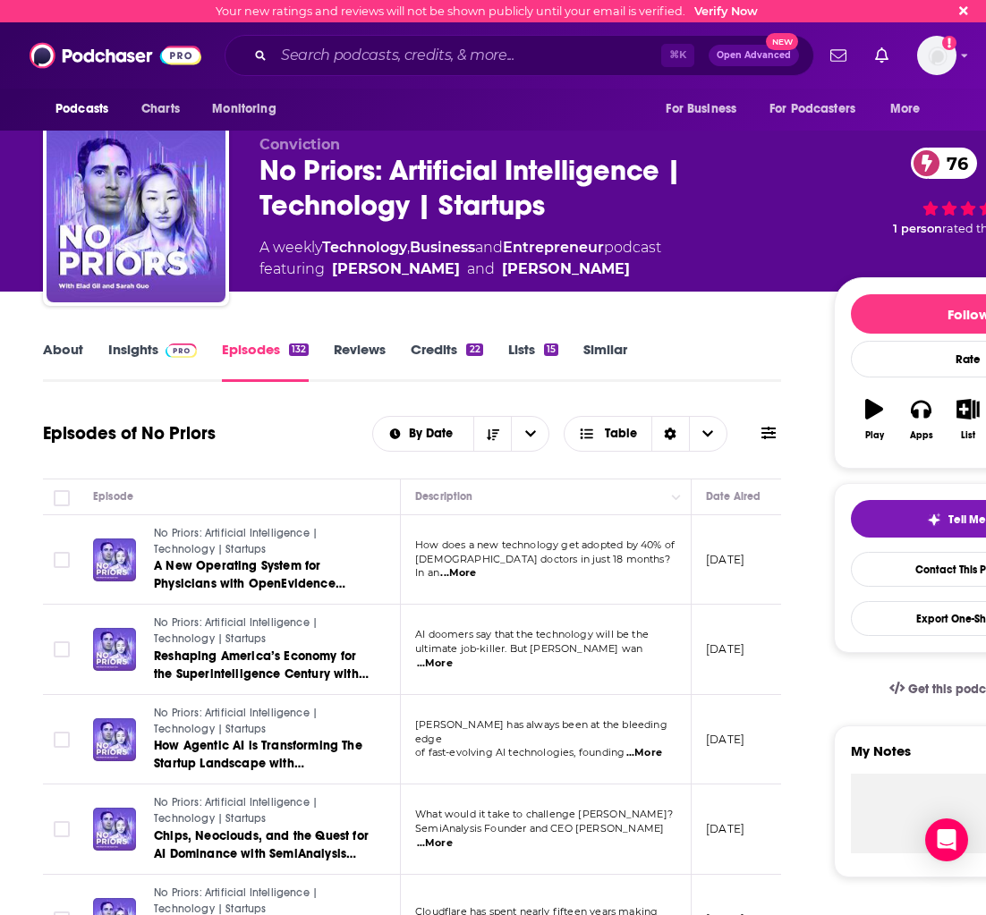
click at [310, 457] on div "Episodes of No Priors By Date Table" at bounding box center [412, 445] width 738 height 69
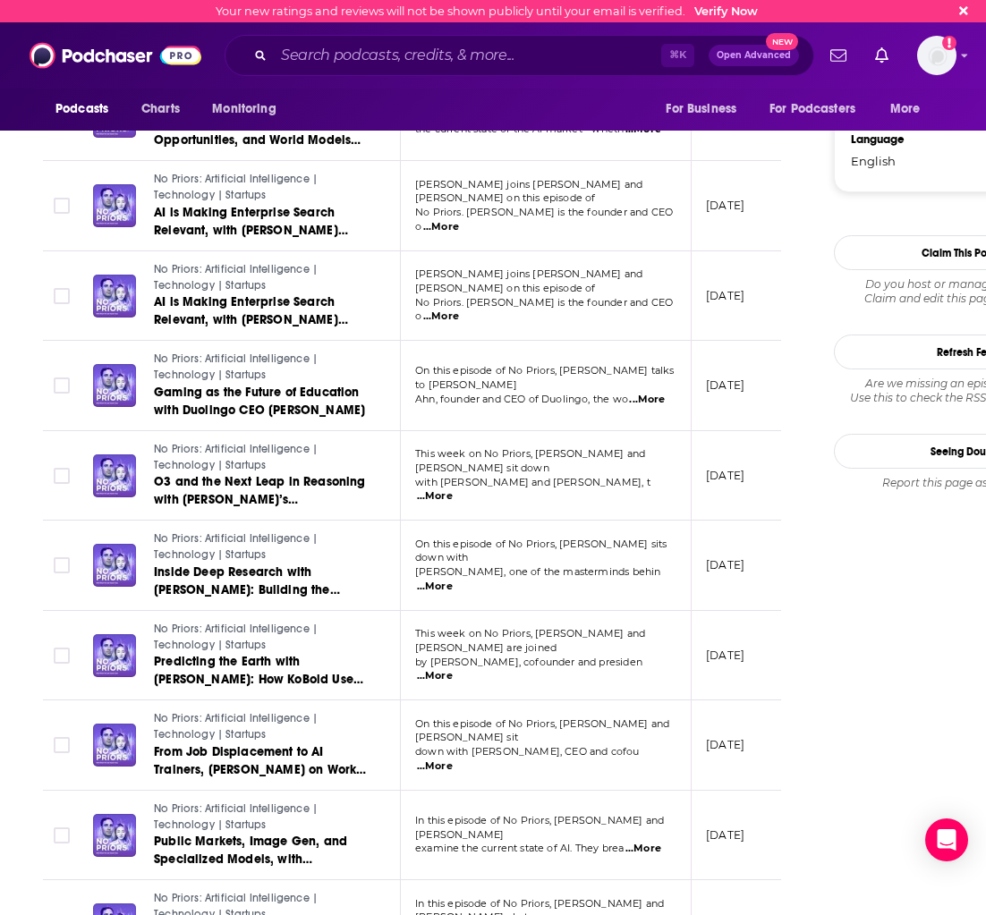
scroll to position [1940, 0]
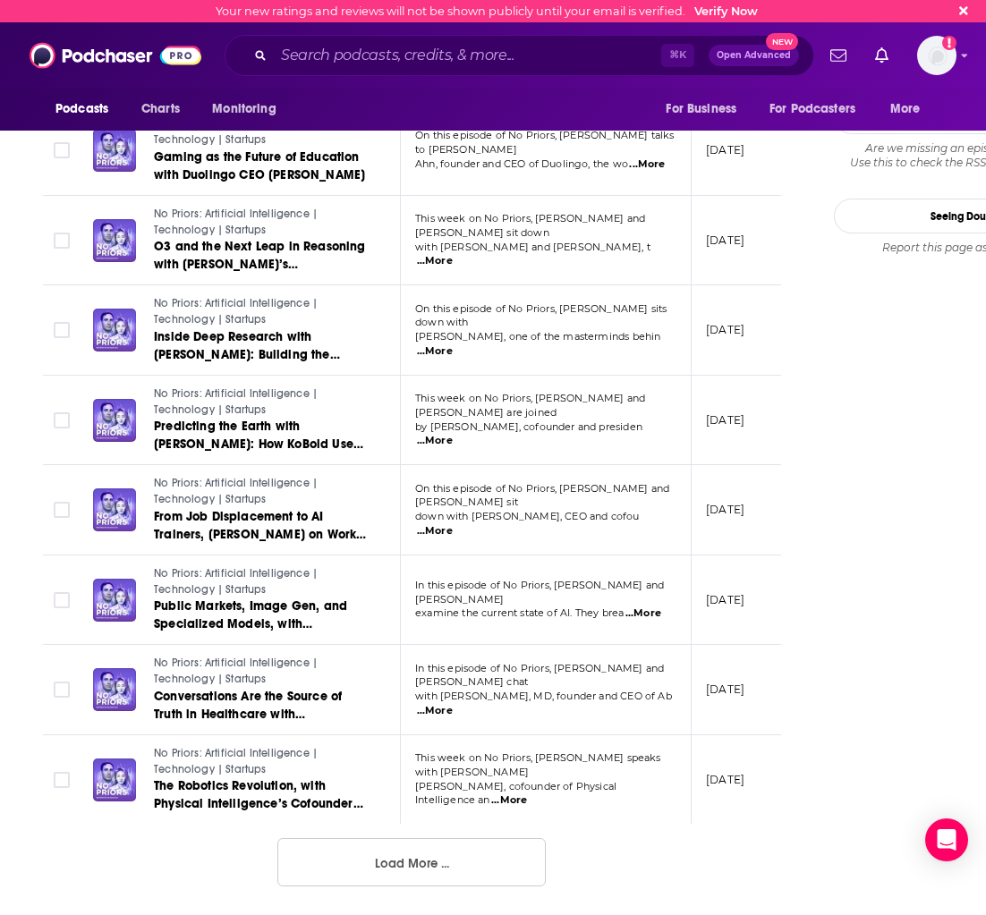
drag, startPoint x: 376, startPoint y: 857, endPoint x: 403, endPoint y: 861, distance: 27.1
click at [376, 857] on button "Load More ..." at bounding box center [411, 862] width 268 height 48
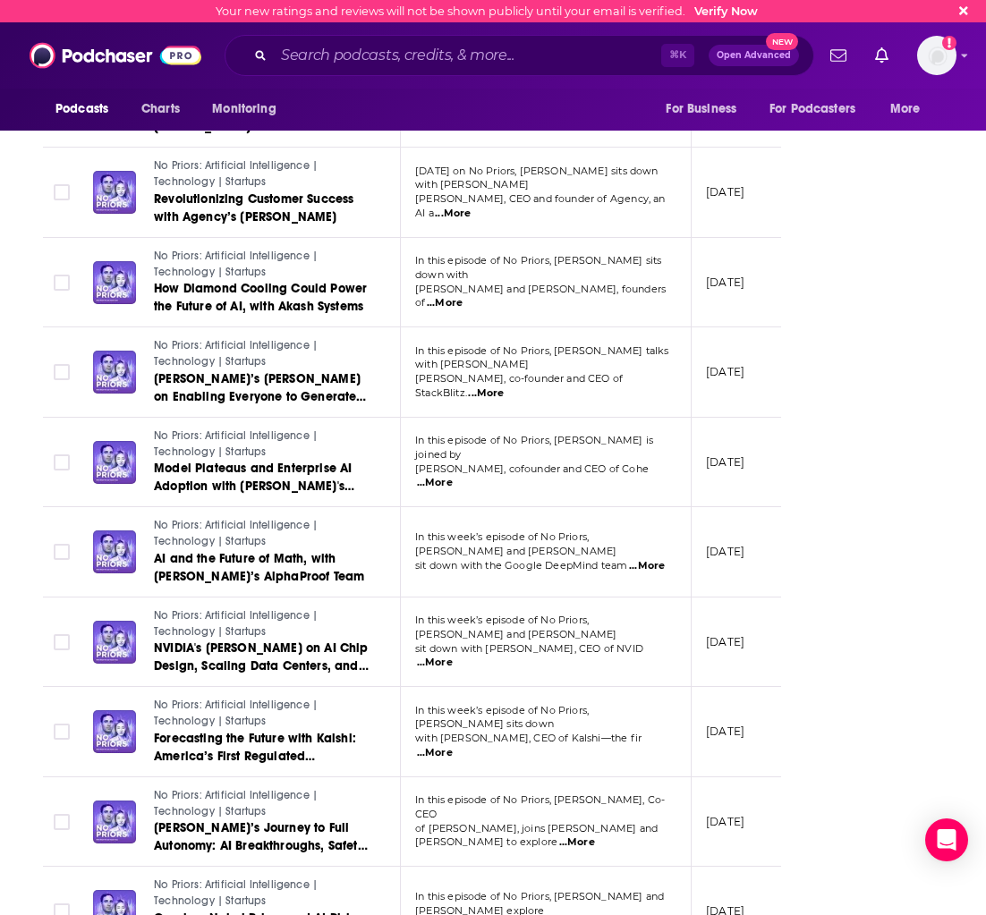
scroll to position [4187, 0]
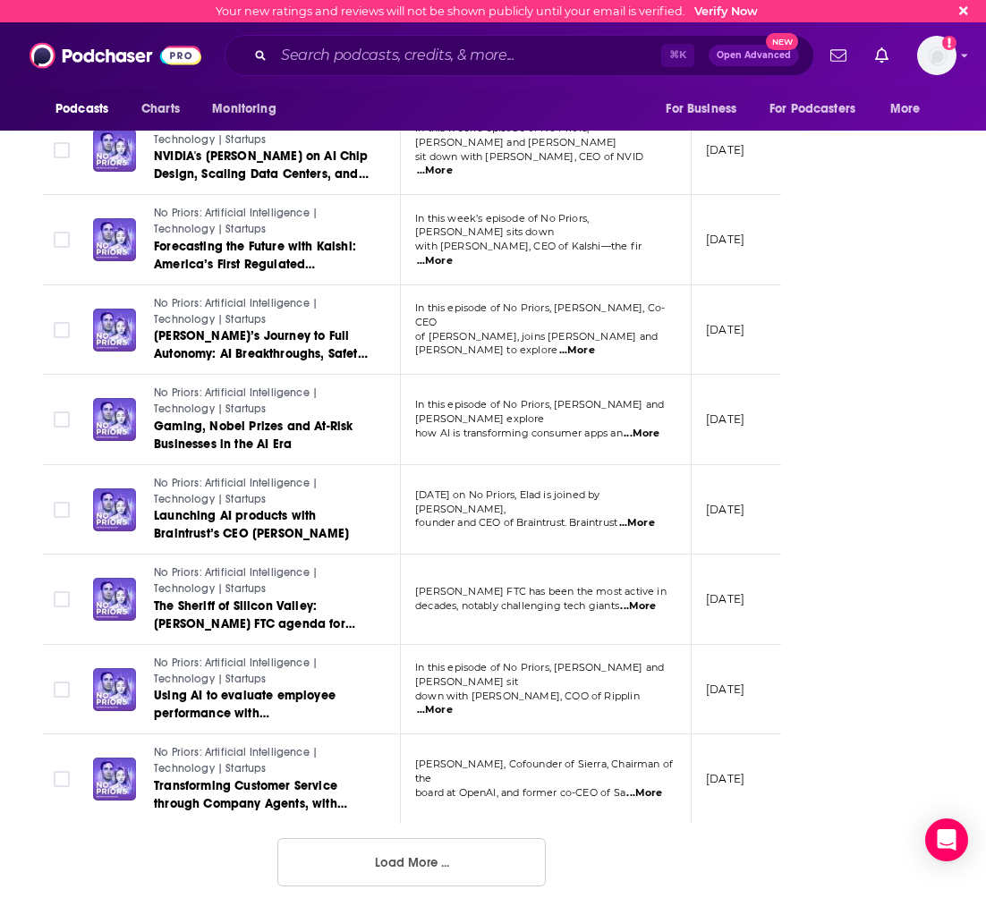
click at [489, 851] on button "Load More ..." at bounding box center [411, 862] width 268 height 48
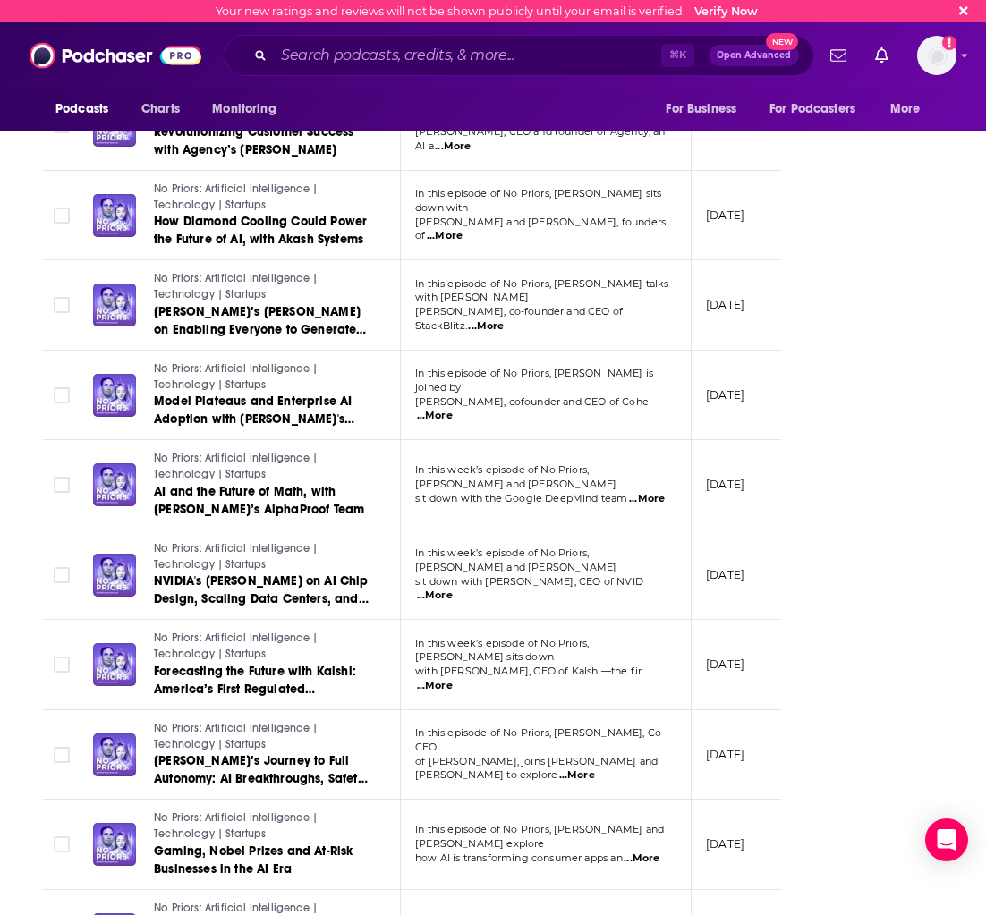
scroll to position [0, 1]
click at [612, 496] on span "sit down with the Google DeepMind team" at bounding box center [520, 498] width 213 height 13
click at [645, 492] on span "...More" at bounding box center [646, 499] width 36 height 14
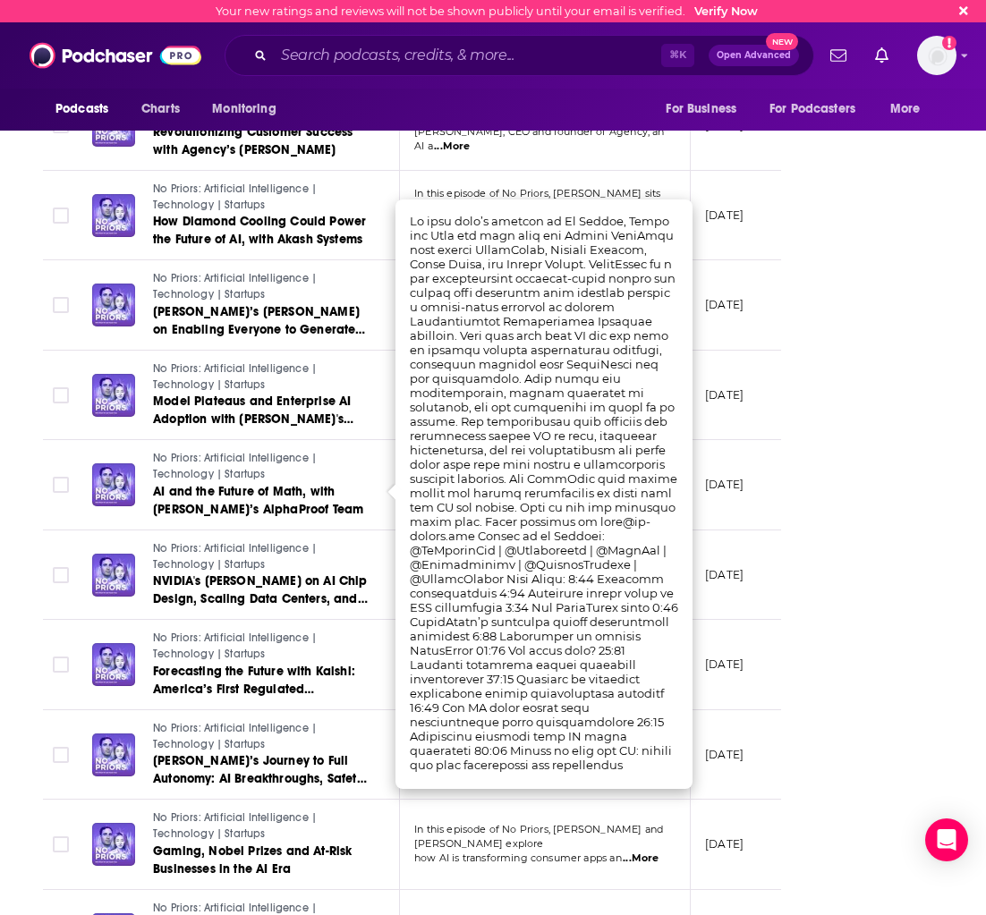
drag, startPoint x: 505, startPoint y: 490, endPoint x: 454, endPoint y: 491, distance: 51.0
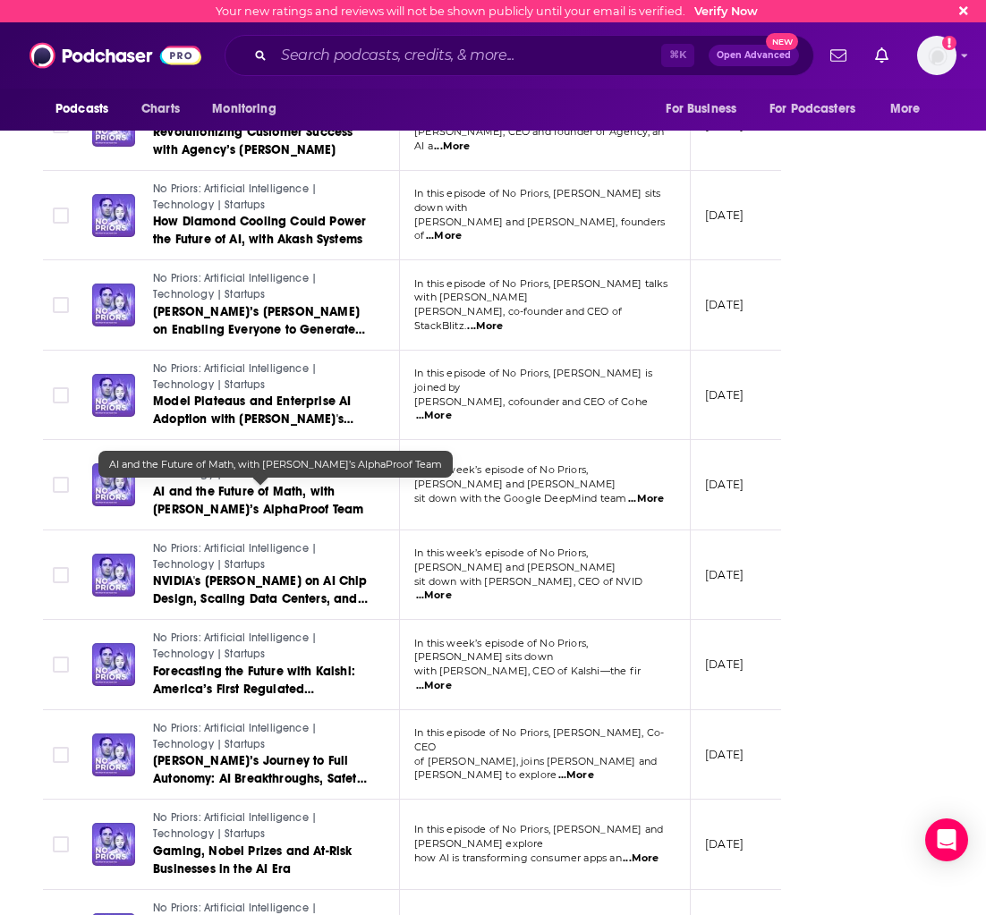
click at [296, 498] on span "AI and the Future of Math, with [PERSON_NAME]’s AlphaProof Team" at bounding box center [258, 500] width 210 height 33
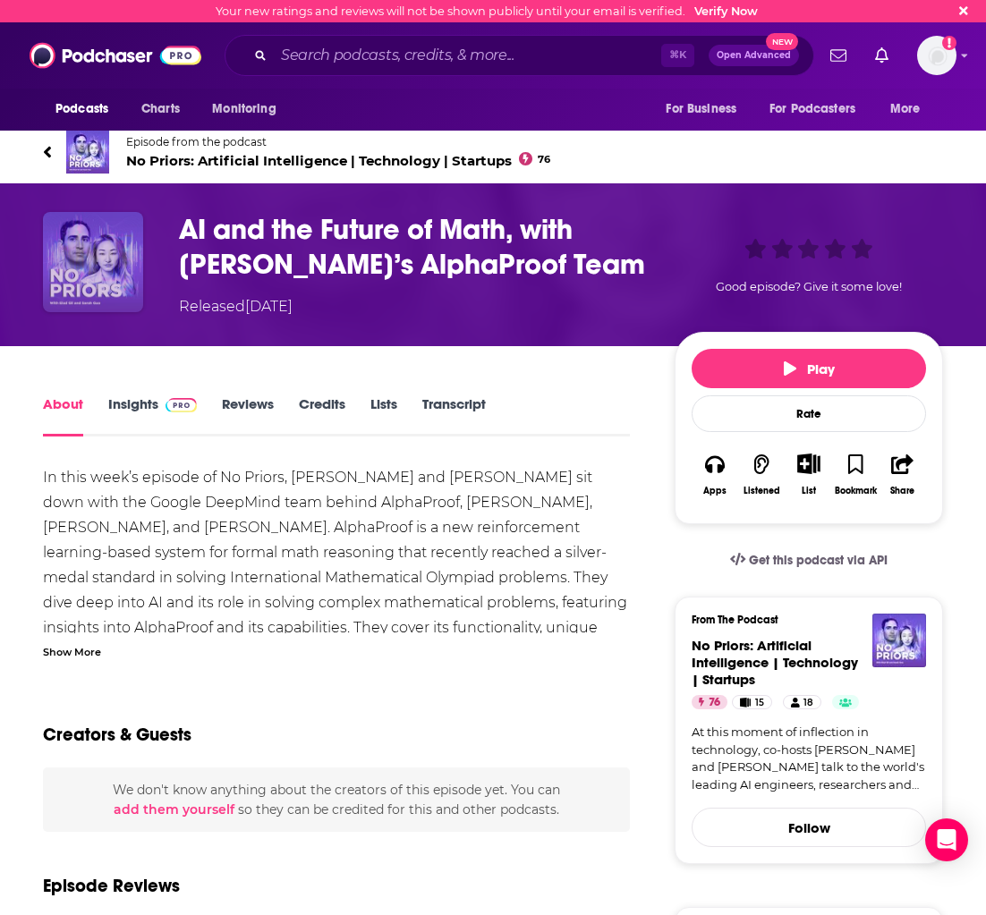
click at [128, 217] on img "AI and the Future of Math, with DeepMind’s AlphaProof Team" at bounding box center [93, 262] width 100 height 100
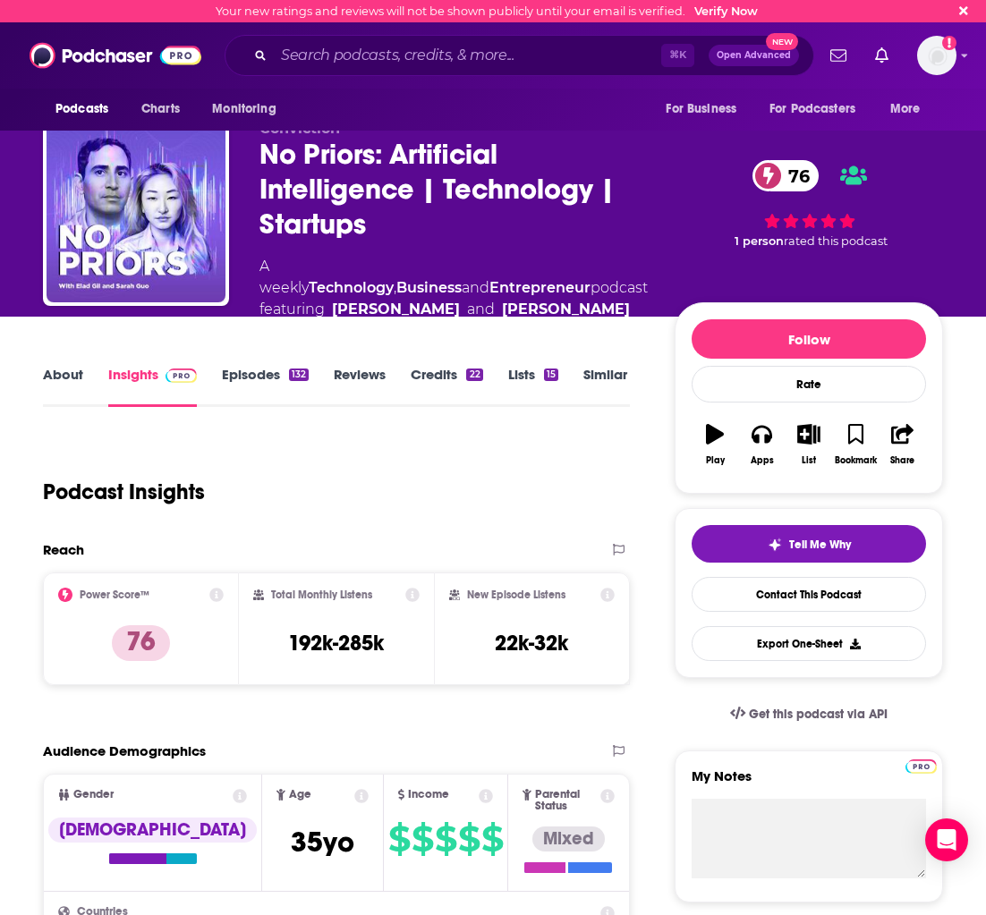
drag, startPoint x: 101, startPoint y: 349, endPoint x: 65, endPoint y: 373, distance: 43.2
click at [65, 373] on link "About" at bounding box center [63, 386] width 40 height 41
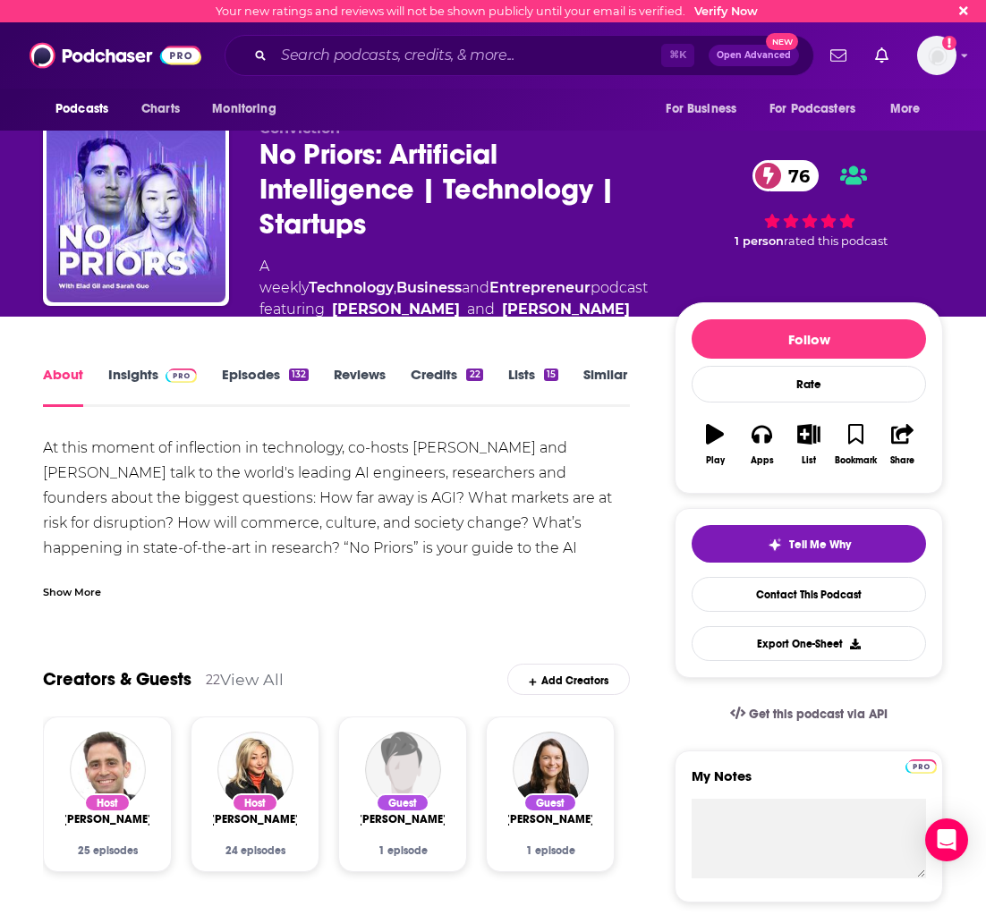
click at [259, 377] on link "Episodes 132" at bounding box center [265, 386] width 87 height 41
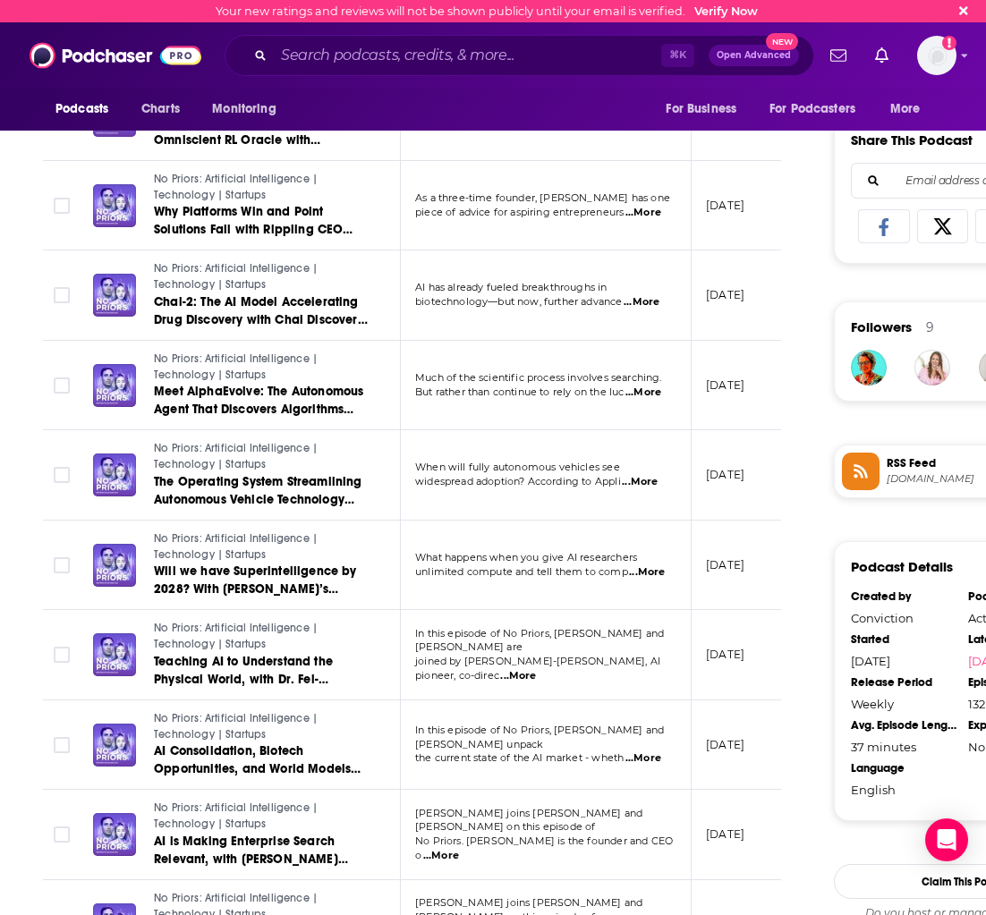
scroll to position [1080, 0]
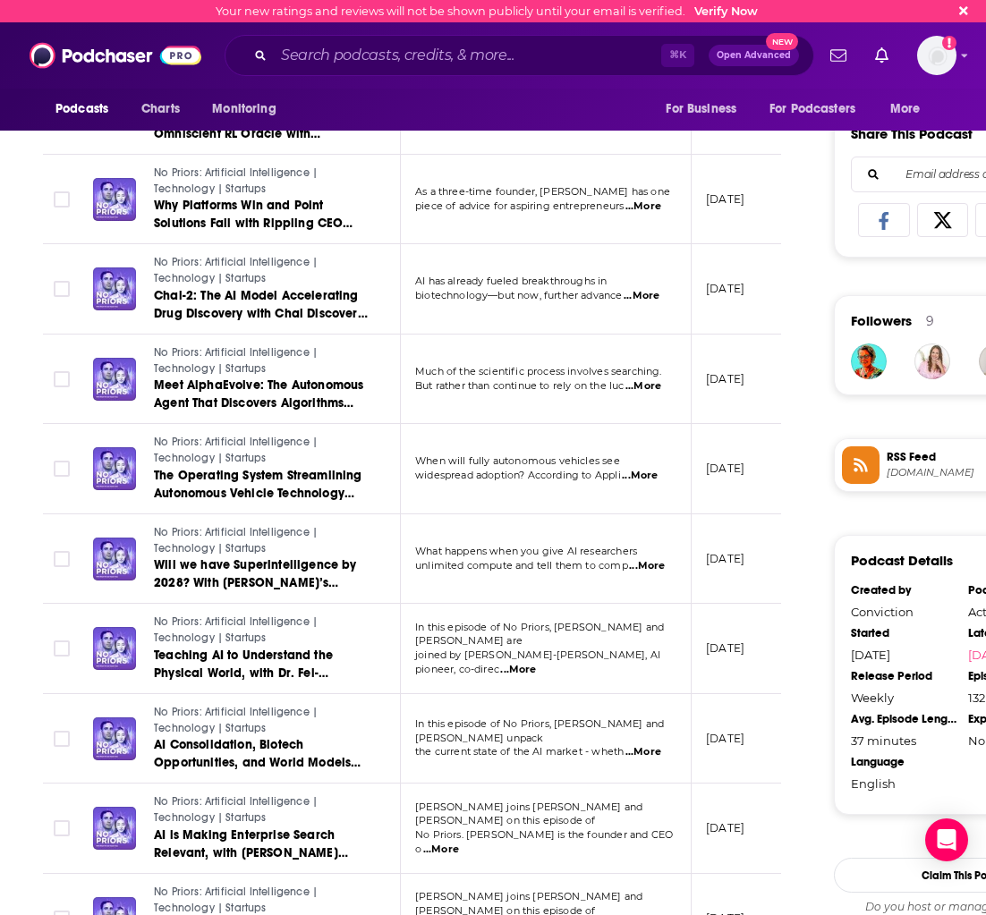
click at [655, 564] on span "...More" at bounding box center [647, 566] width 36 height 14
drag, startPoint x: 497, startPoint y: 348, endPoint x: 560, endPoint y: 302, distance: 77.5
click at [647, 560] on span "...More" at bounding box center [647, 566] width 36 height 14
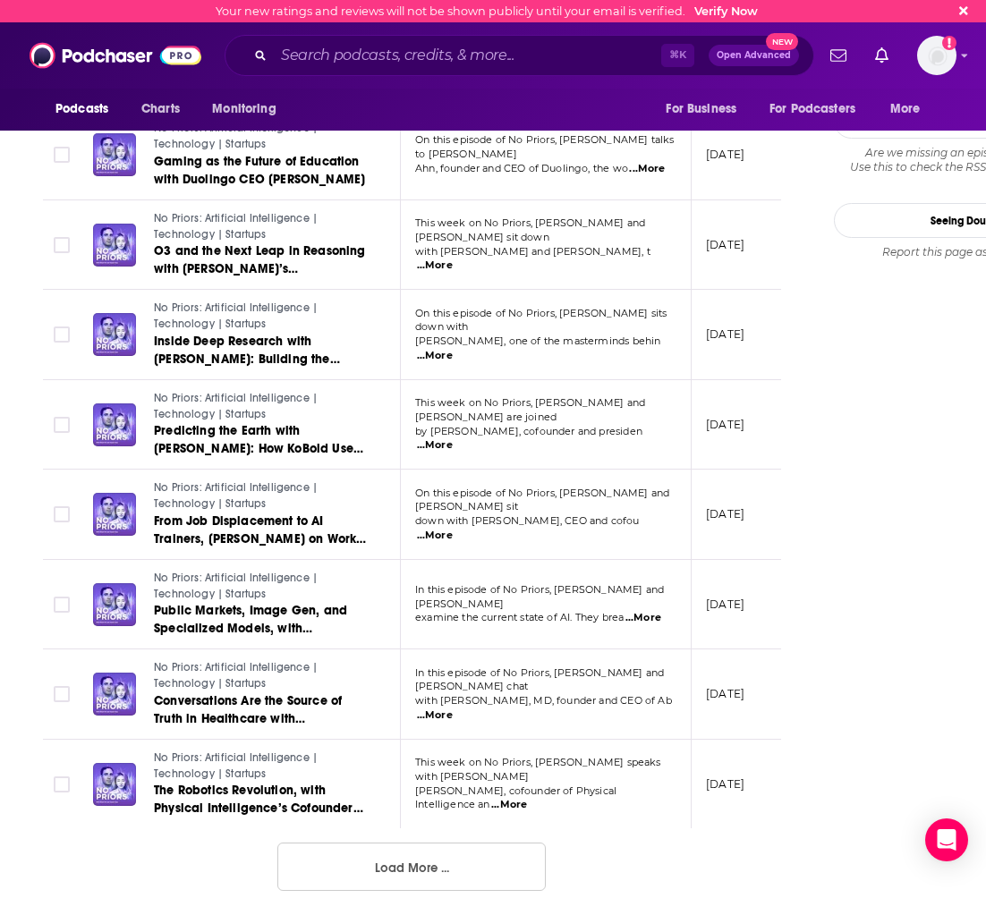
scroll to position [1940, 0]
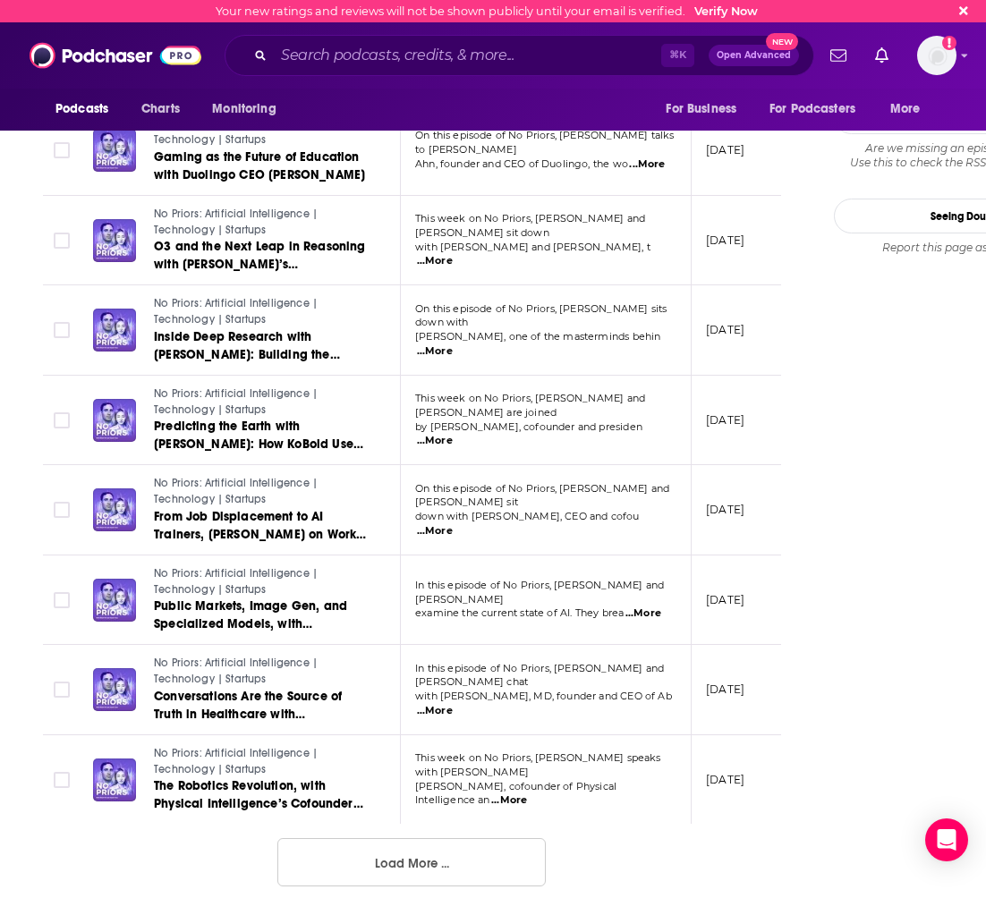
click at [389, 878] on button "Load More ..." at bounding box center [411, 862] width 268 height 48
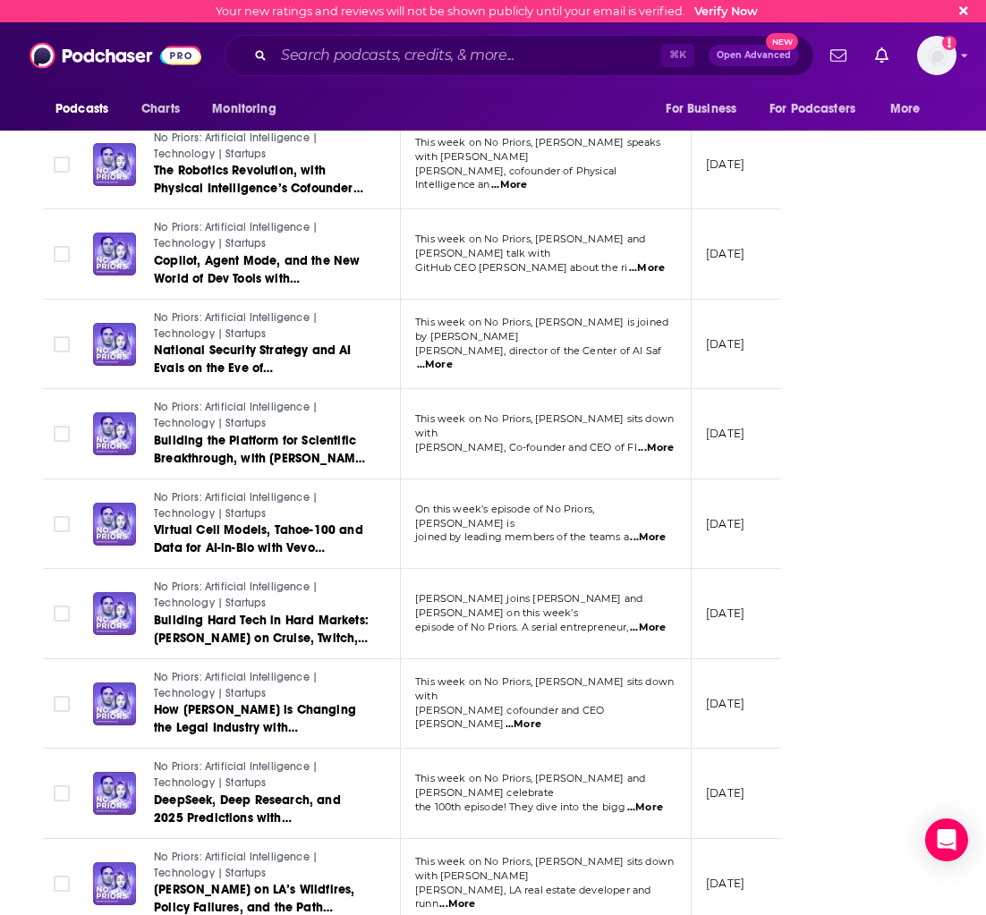
scroll to position [2594, 0]
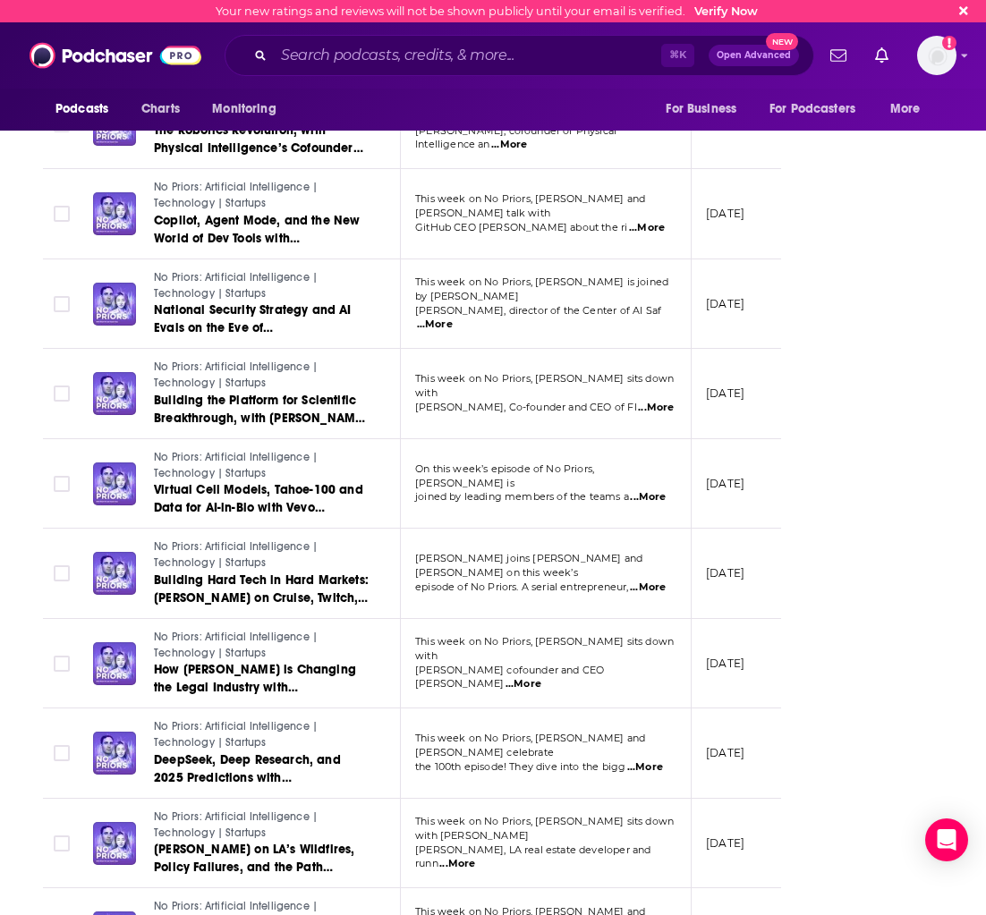
click at [648, 761] on span "...More" at bounding box center [645, 767] width 36 height 14
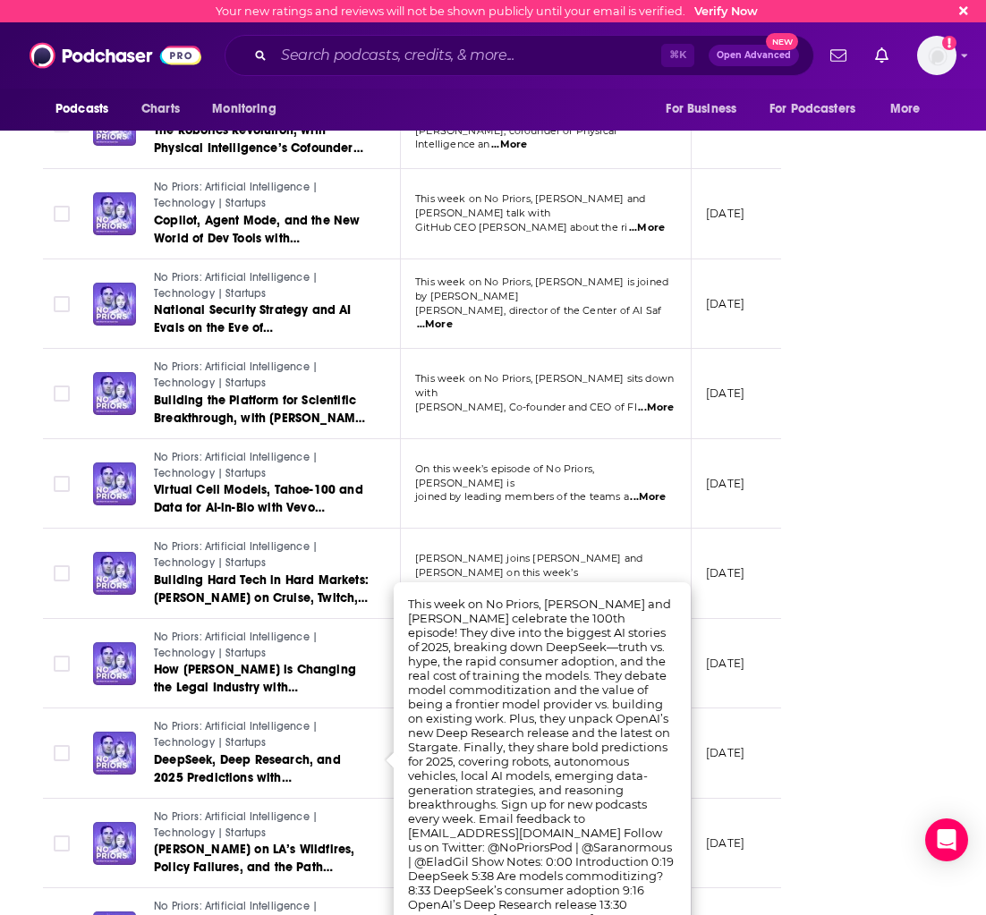
click at [374, 758] on td "No Priors: Artificial Intelligence | Technology | Startups DeepSeek, Deep Resea…" at bounding box center [240, 754] width 322 height 90
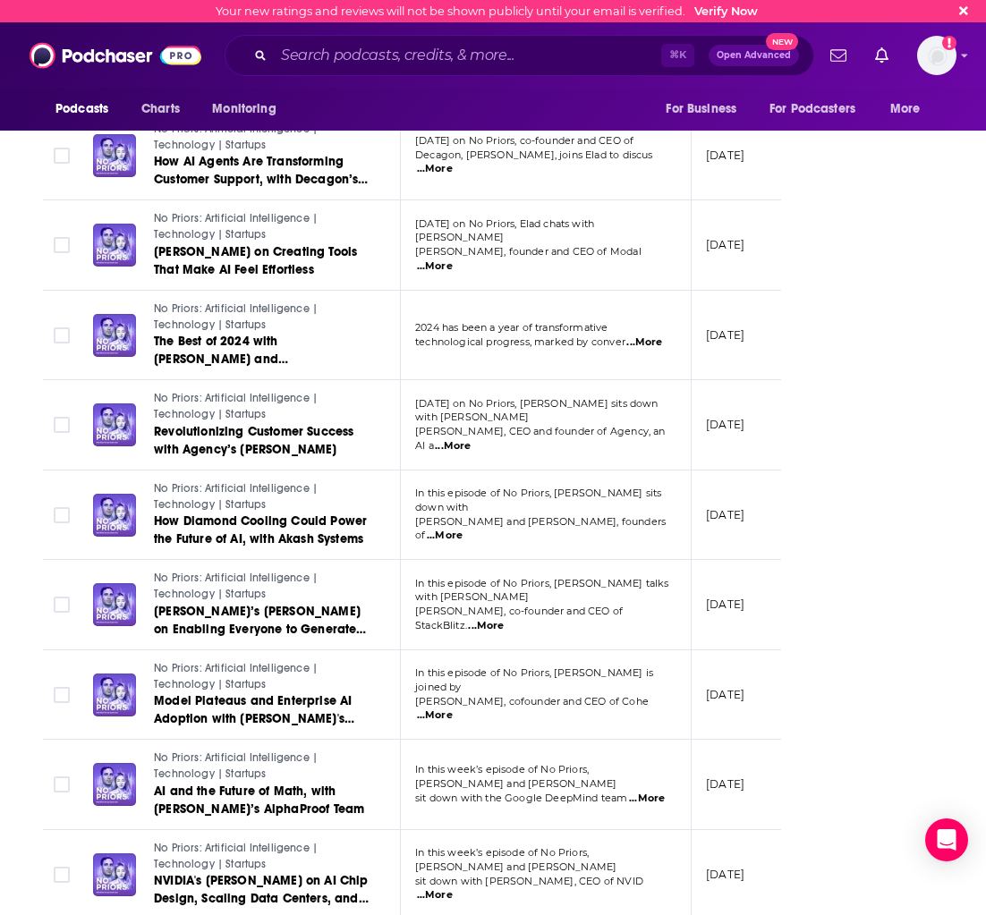
scroll to position [3533, 0]
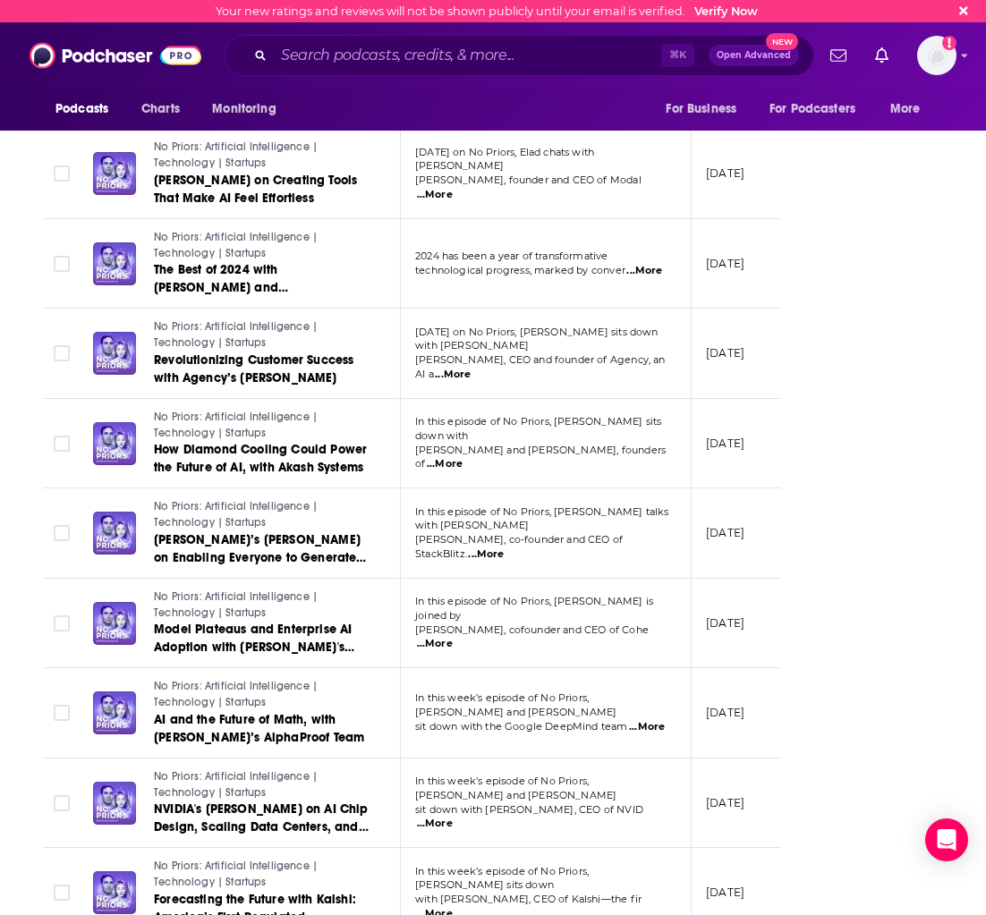
click at [649, 726] on span "...More" at bounding box center [647, 727] width 36 height 14
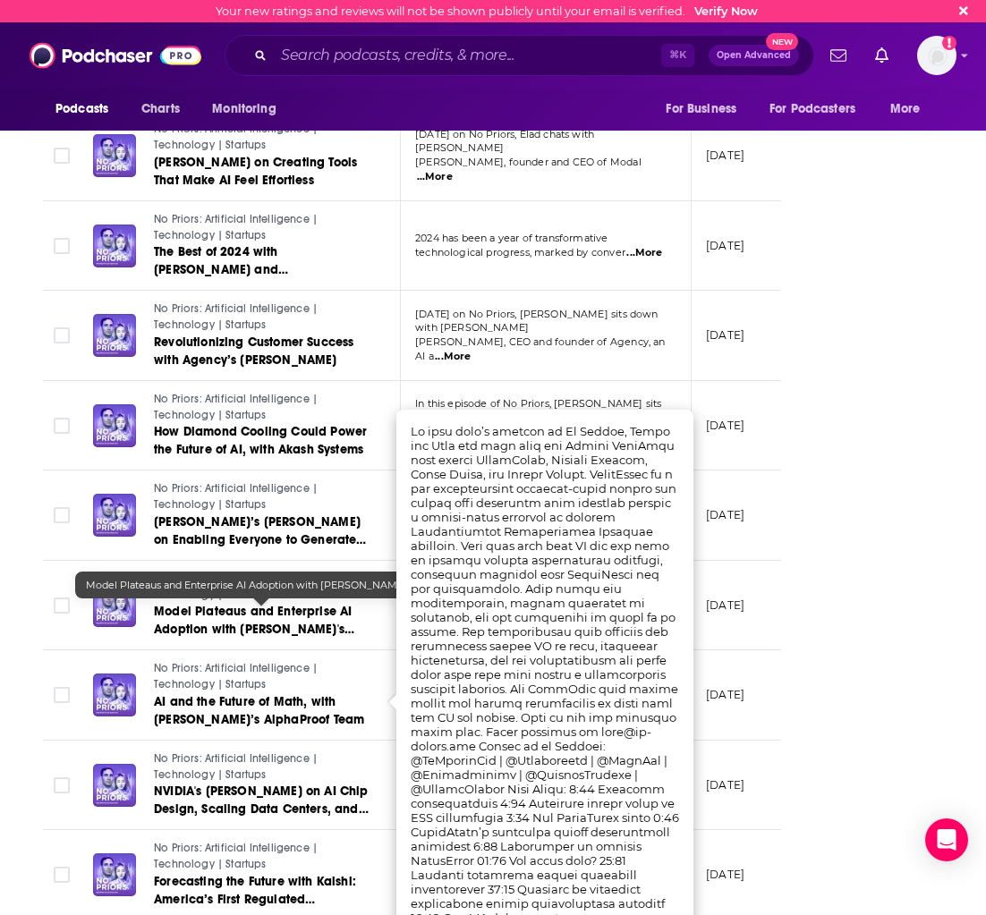
scroll to position [3552, 0]
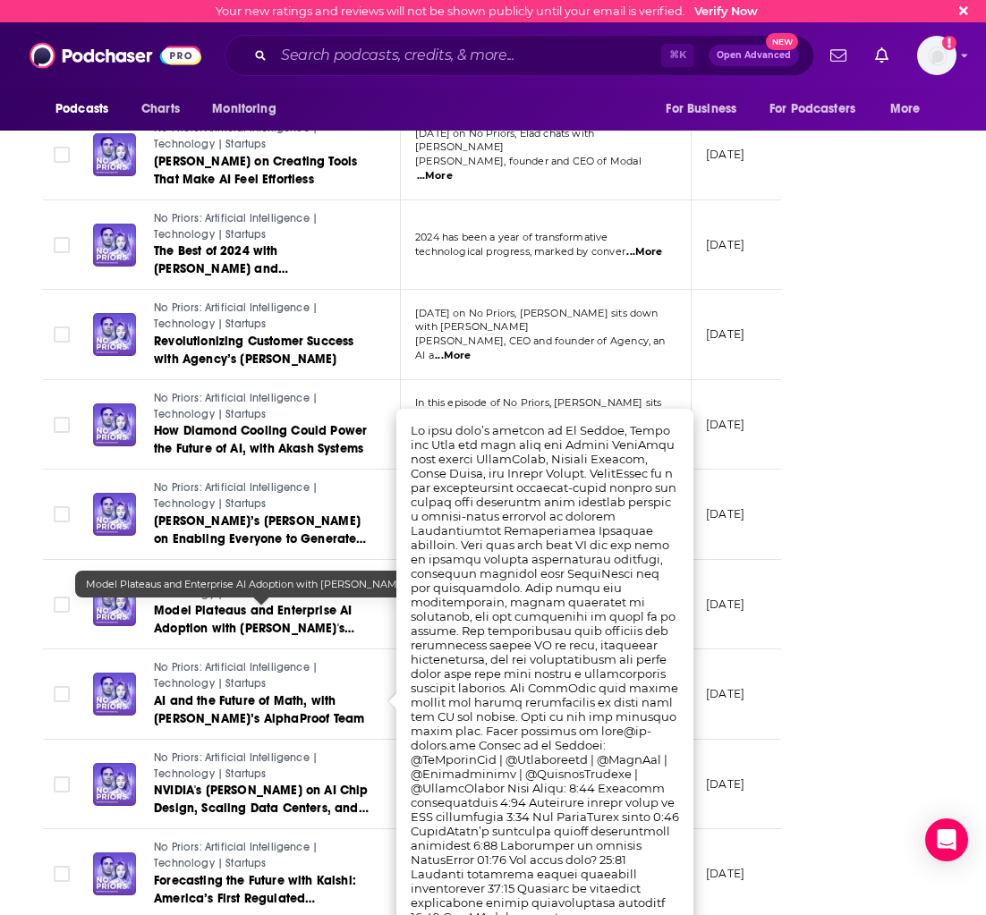
click at [275, 620] on link "Model Plateaus and Enterprise AI Adoption with [PERSON_NAME]'s [PERSON_NAME]" at bounding box center [261, 620] width 215 height 36
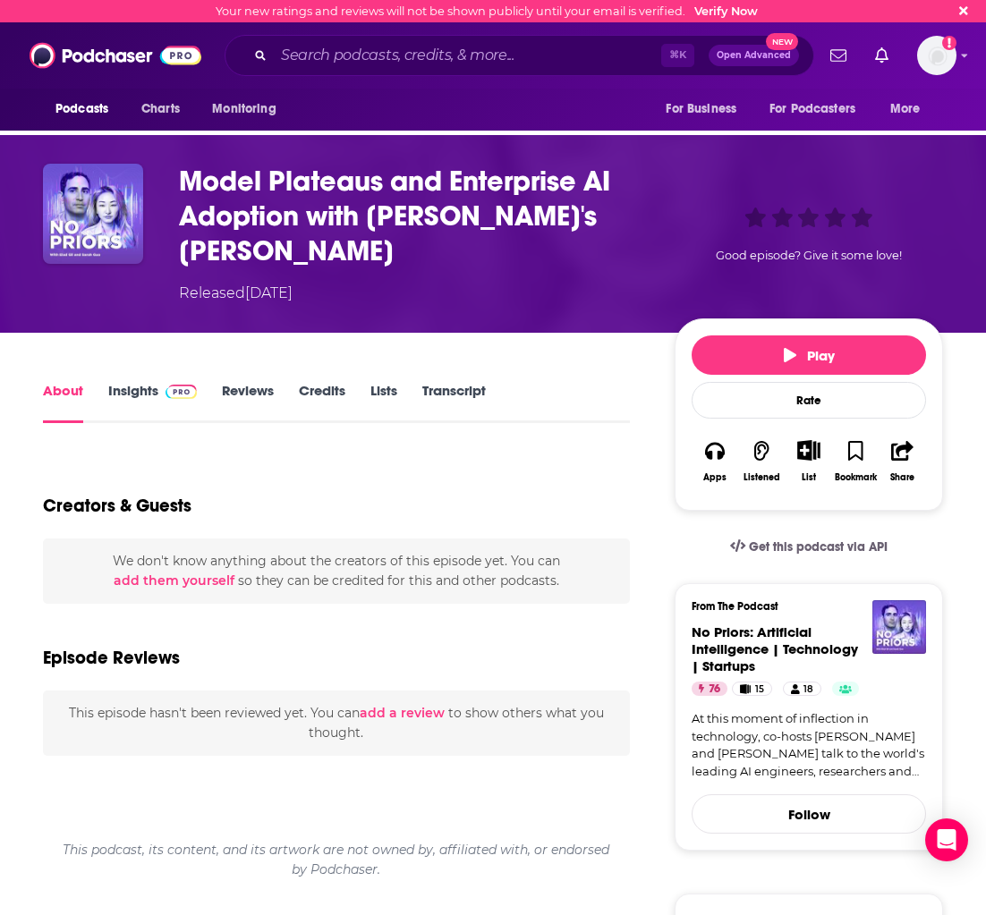
scroll to position [50, 0]
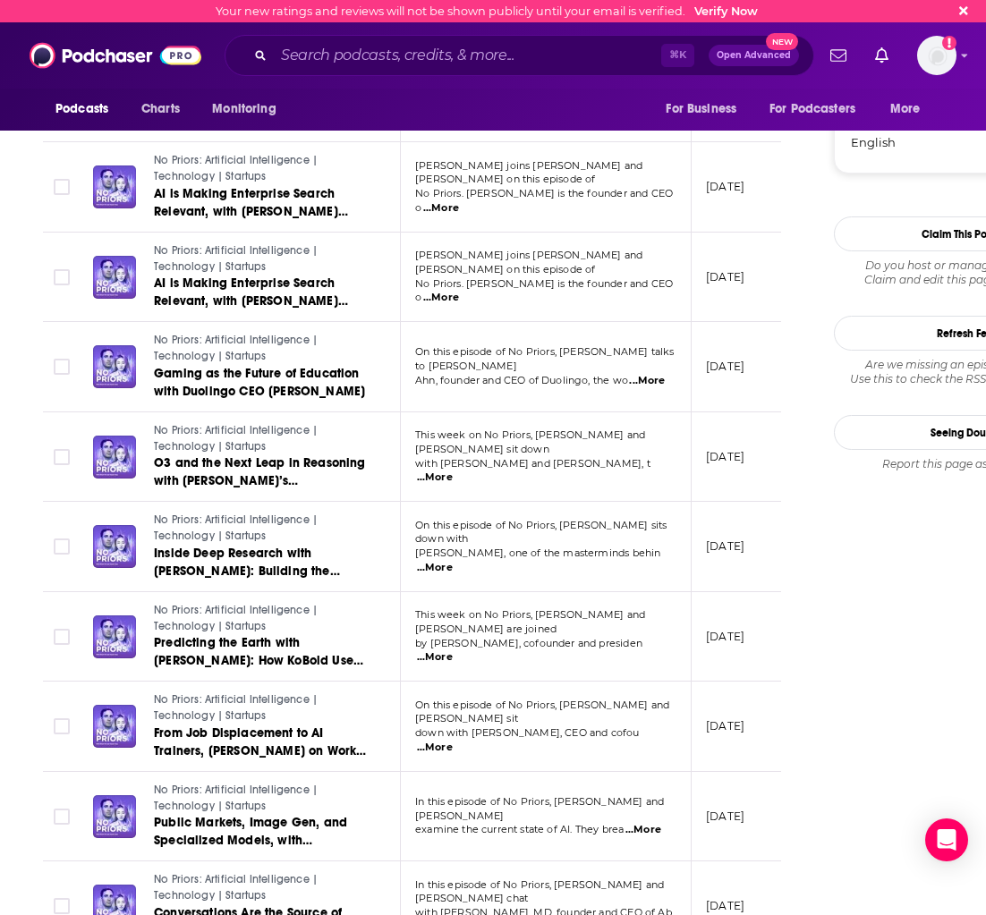
scroll to position [1940, 0]
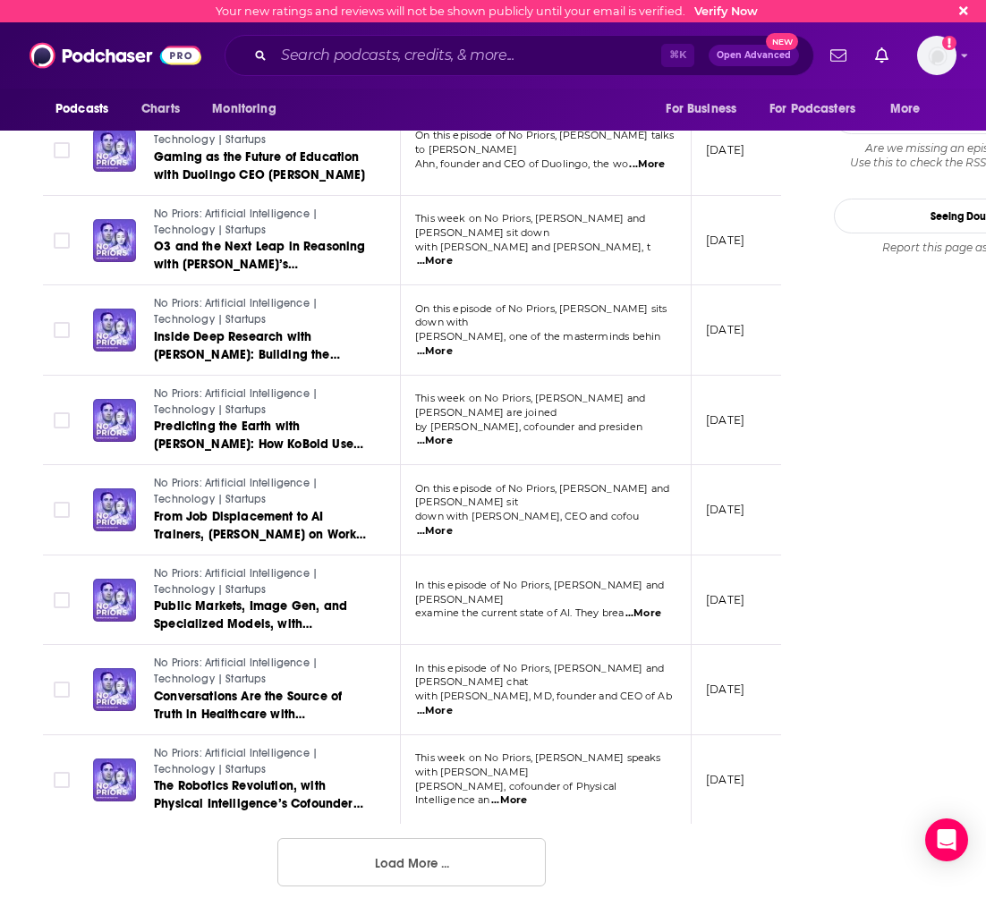
click at [412, 861] on button "Load More ..." at bounding box center [411, 862] width 268 height 48
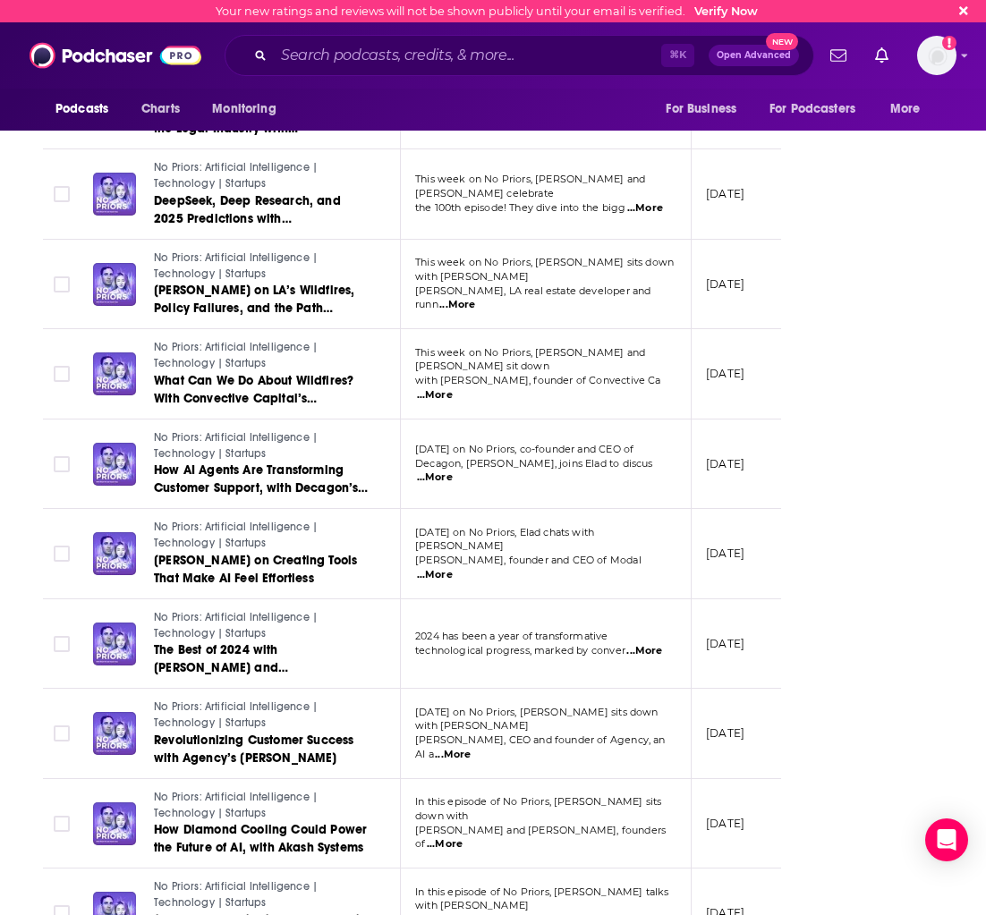
scroll to position [4187, 0]
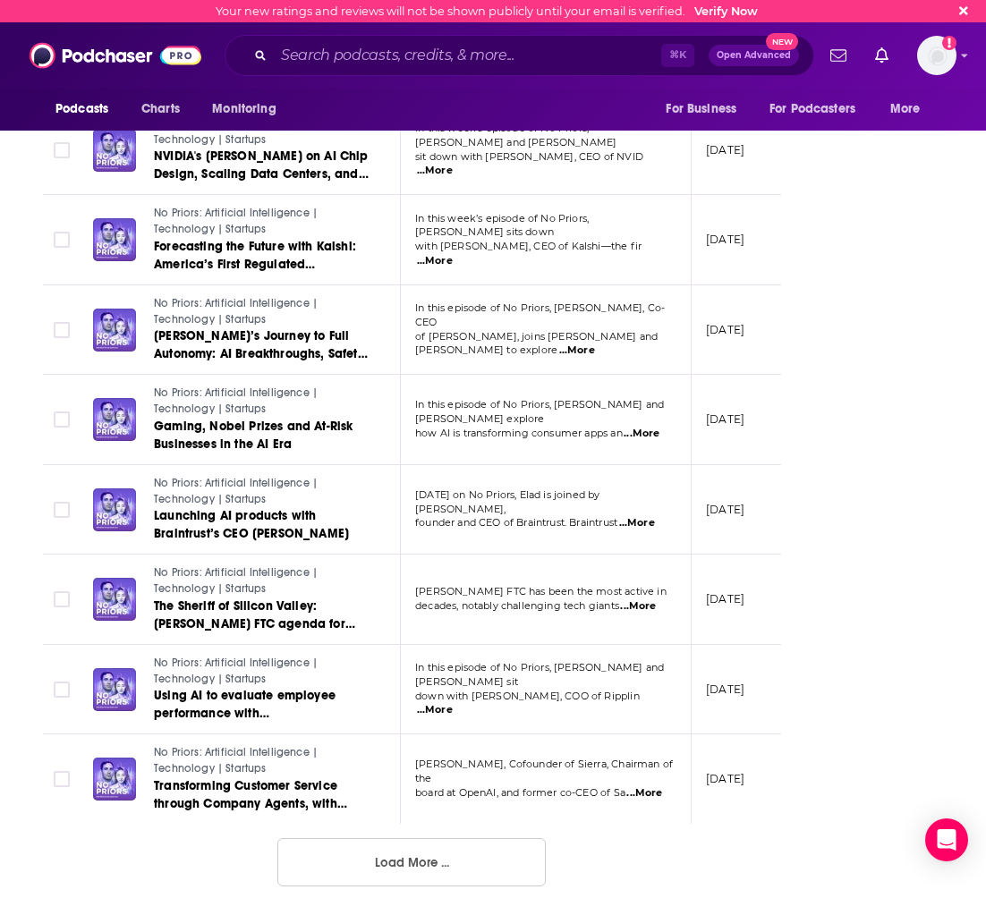
click at [388, 858] on button "Load More ..." at bounding box center [411, 862] width 268 height 48
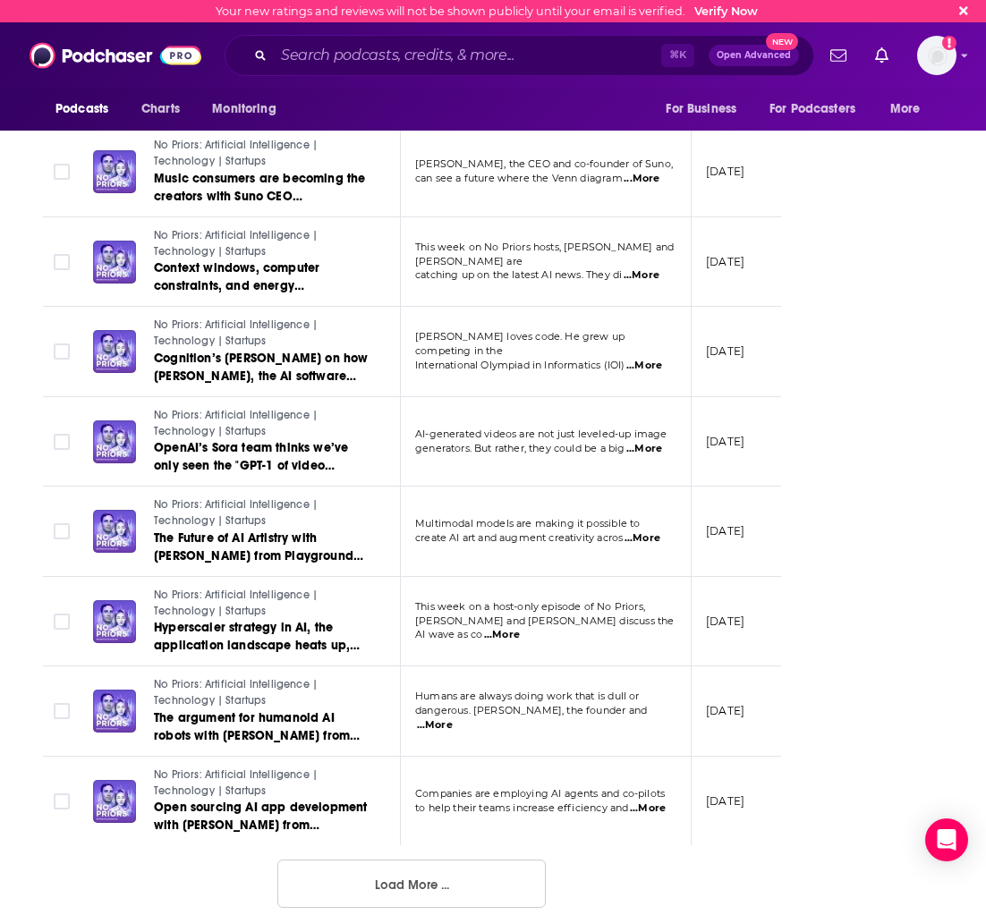
scroll to position [6435, 0]
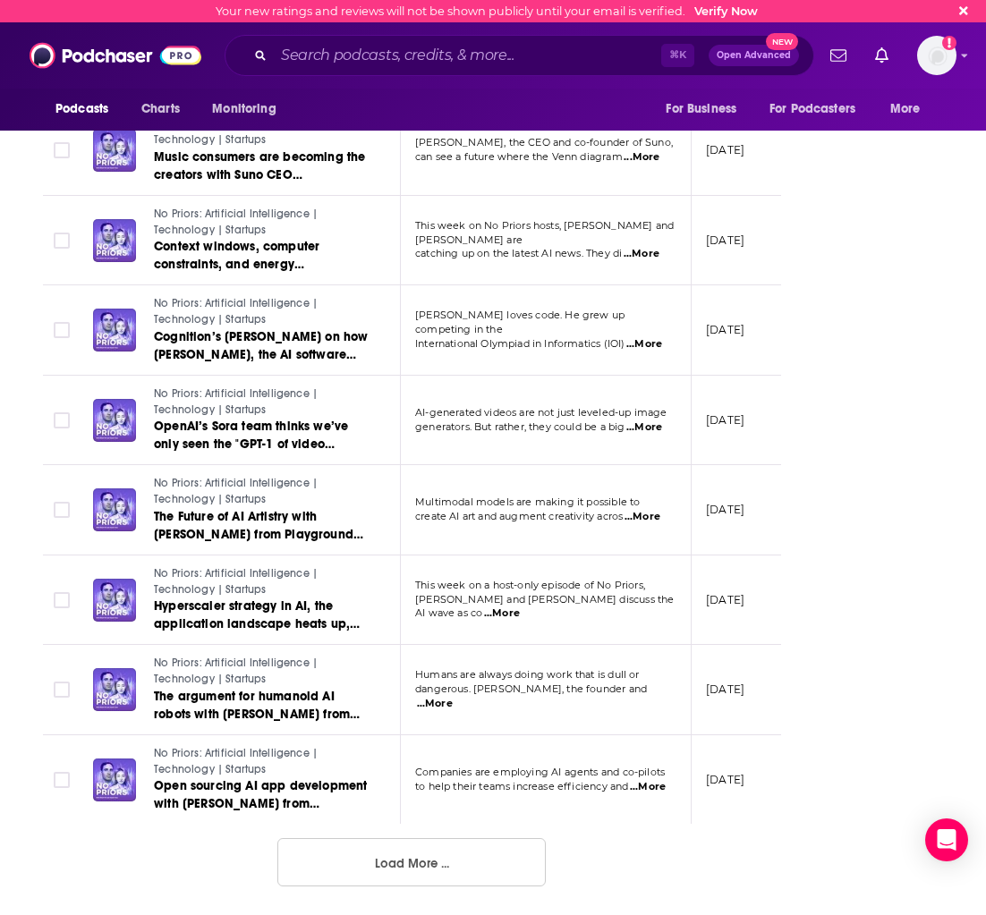
click at [433, 864] on button "Load More ..." at bounding box center [411, 862] width 268 height 48
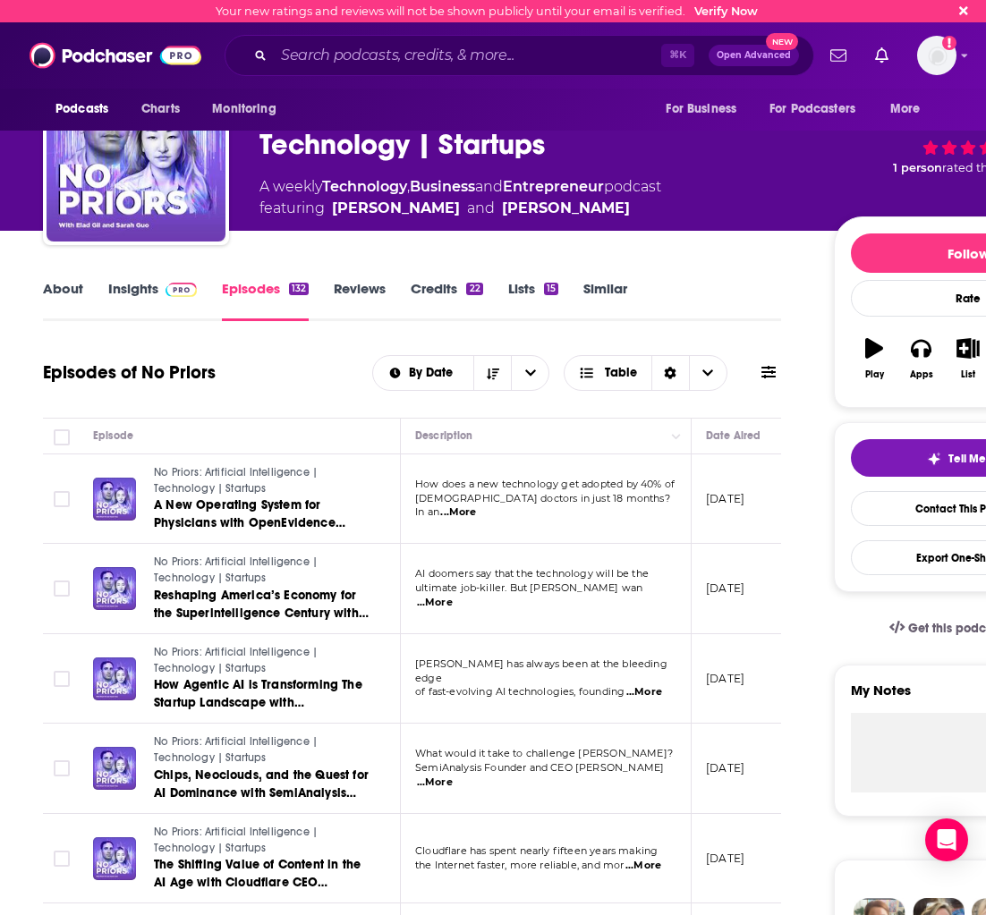
scroll to position [0, 0]
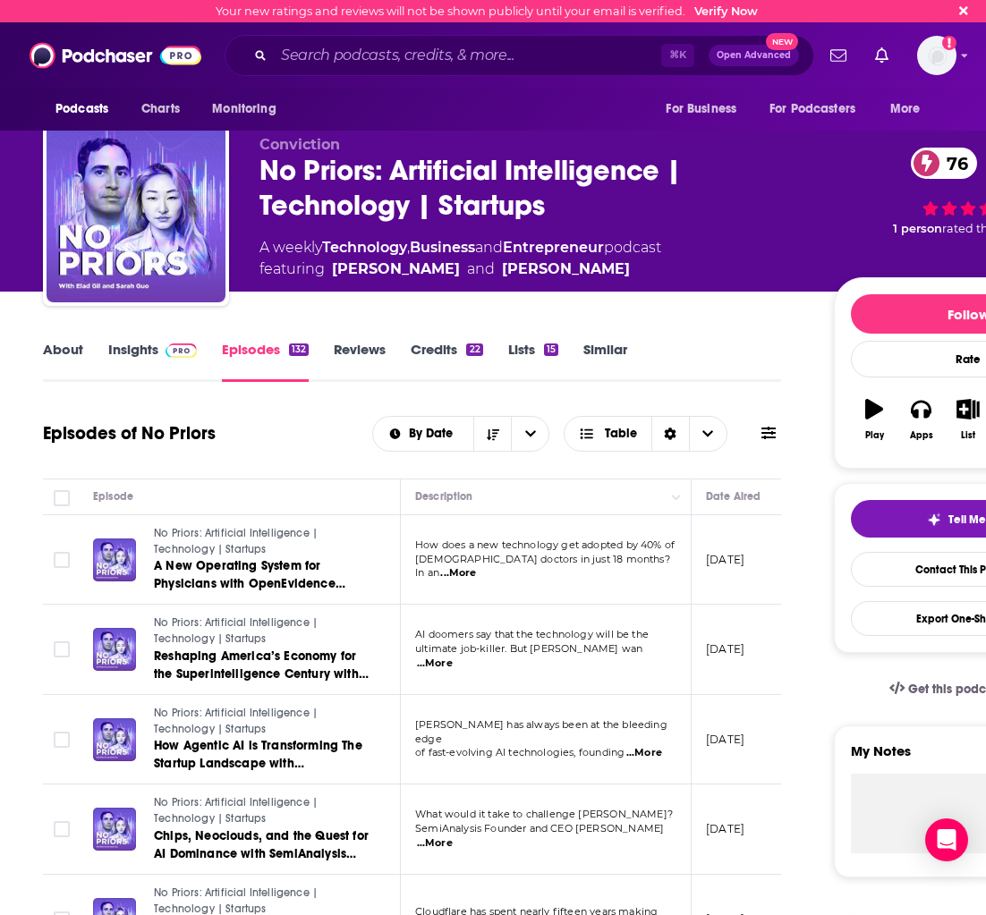
click at [476, 580] on span "...More" at bounding box center [458, 573] width 36 height 14
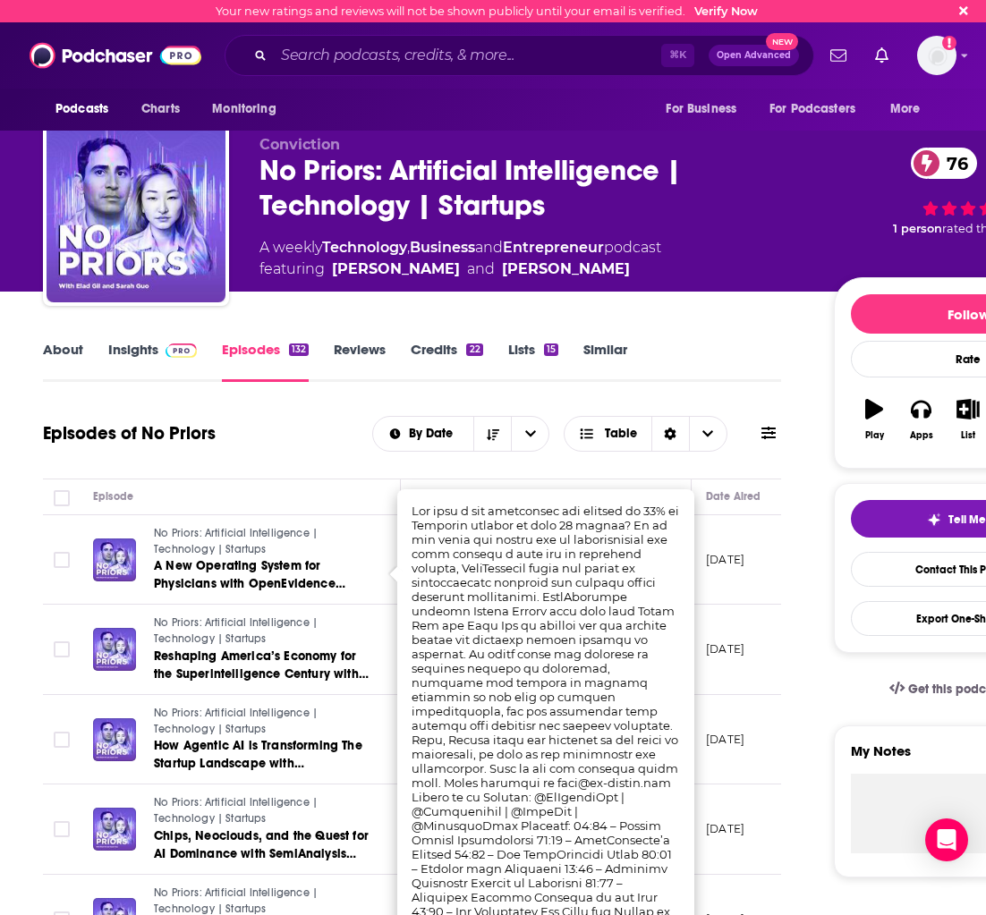
click at [302, 435] on div "Episodes of No Priors By Date Table" at bounding box center [412, 434] width 738 height 47
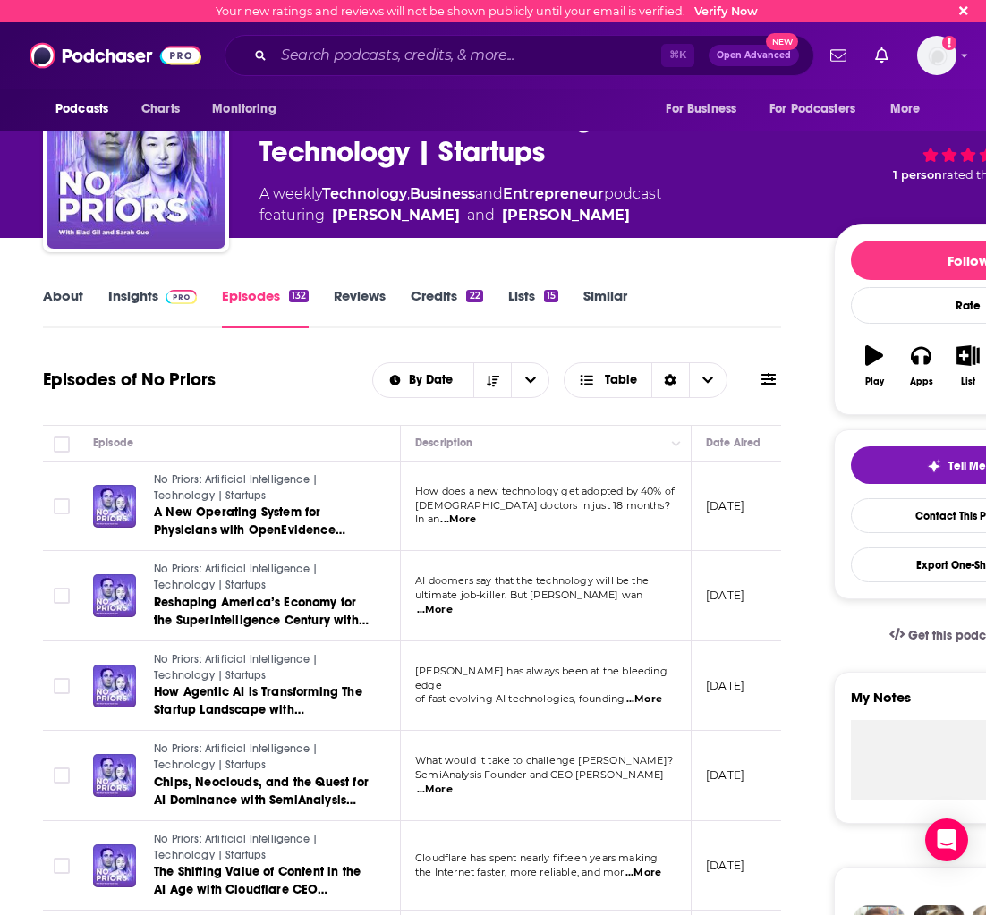
scroll to position [93, 0]
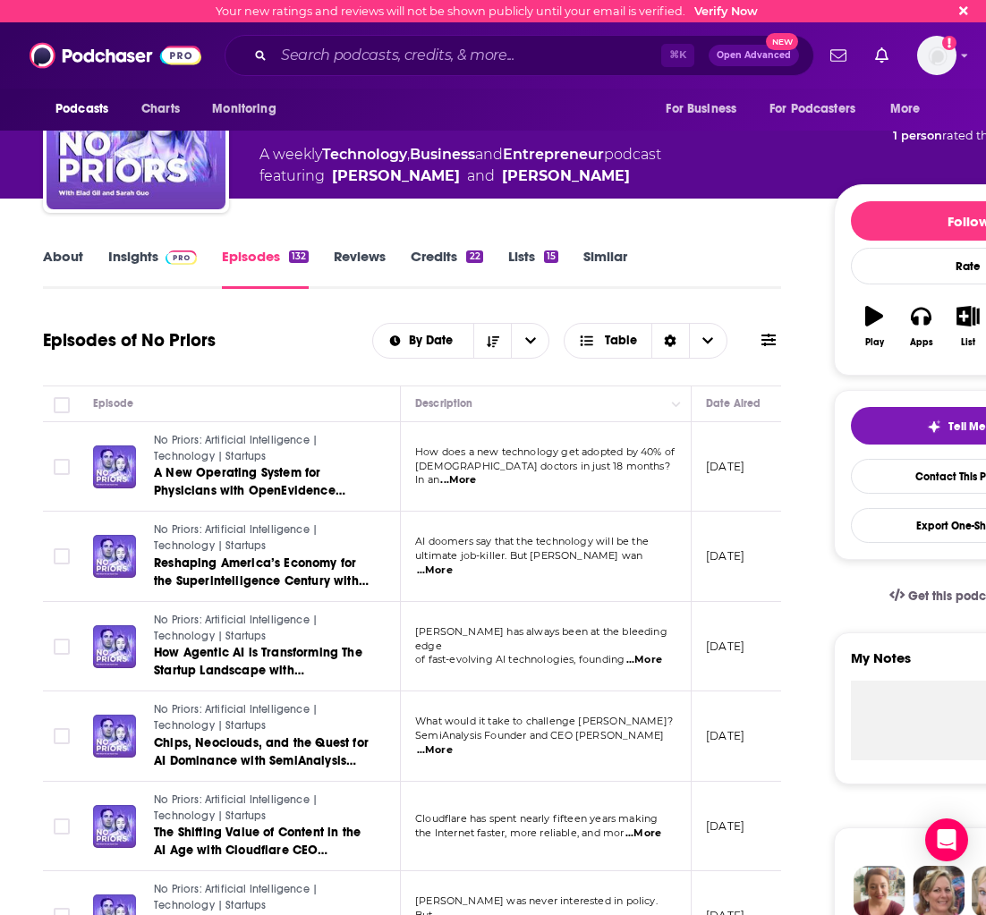
click at [617, 642] on span "[PERSON_NAME] has always been at the bleeding edge" at bounding box center [541, 638] width 252 height 27
click at [642, 653] on span "...More" at bounding box center [644, 660] width 36 height 14
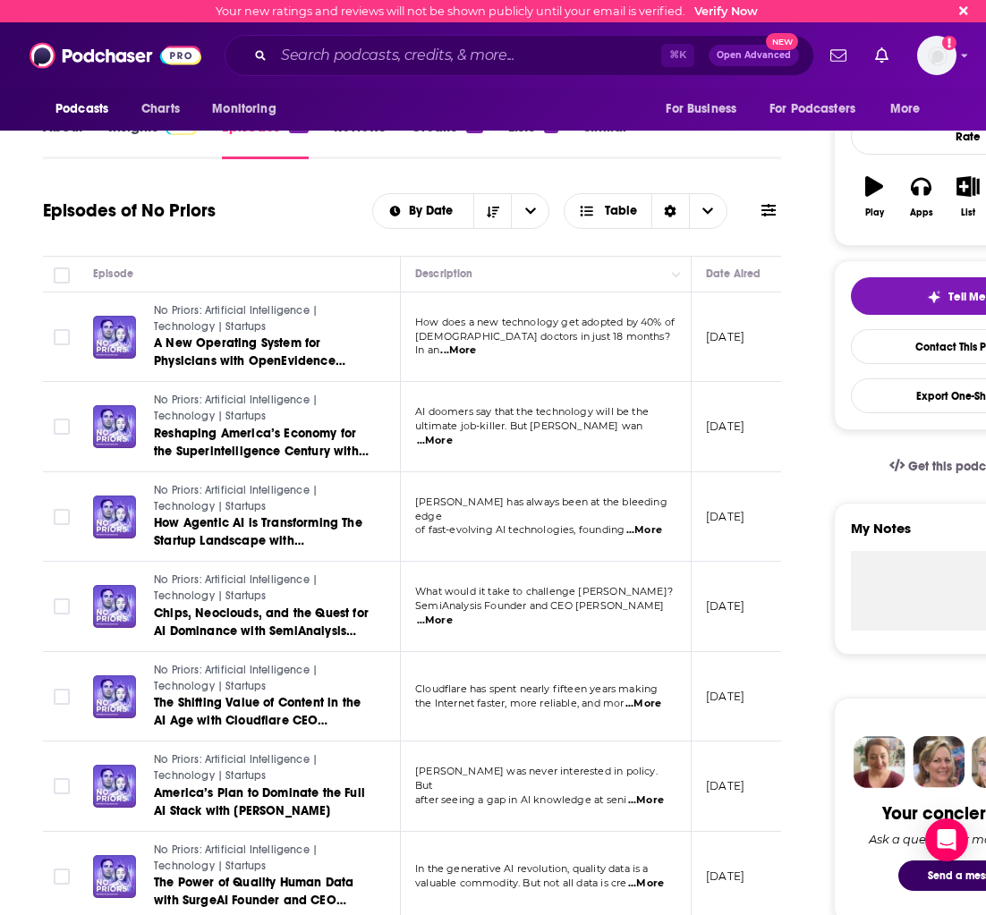
scroll to position [226, 0]
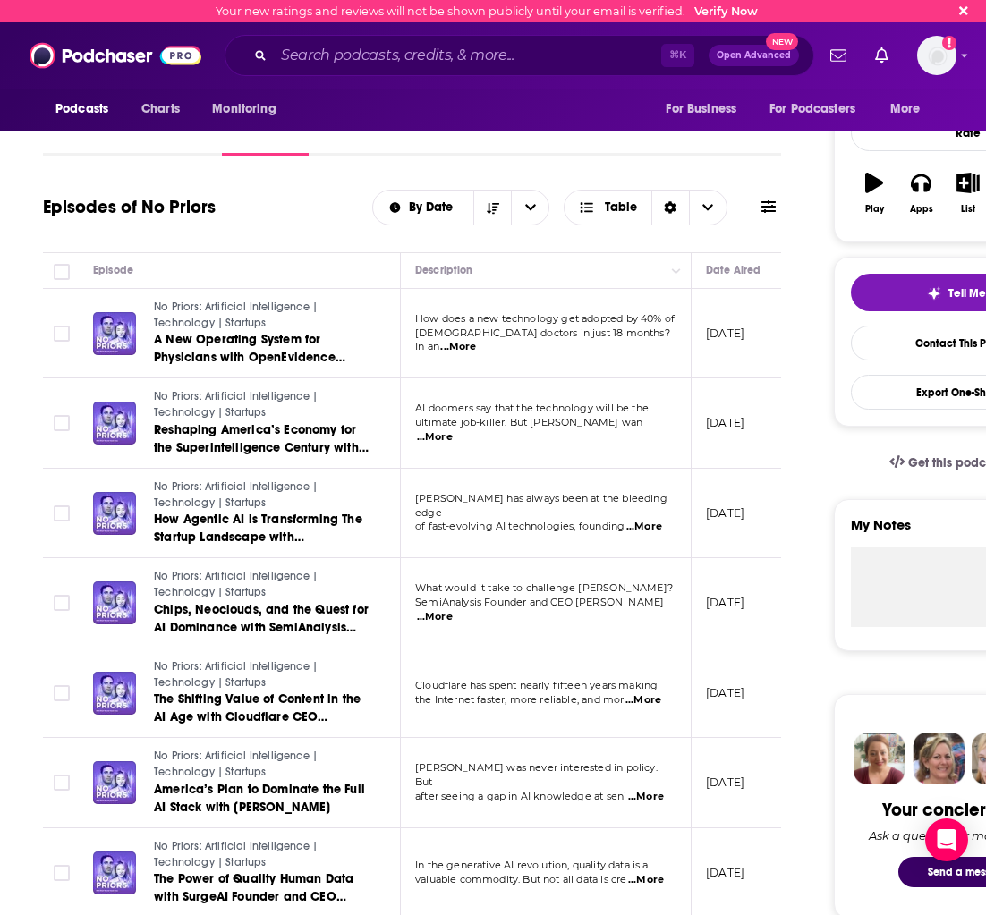
click at [642, 698] on span "...More" at bounding box center [643, 700] width 36 height 14
drag, startPoint x: 405, startPoint y: 408, endPoint x: 443, endPoint y: 406, distance: 37.6
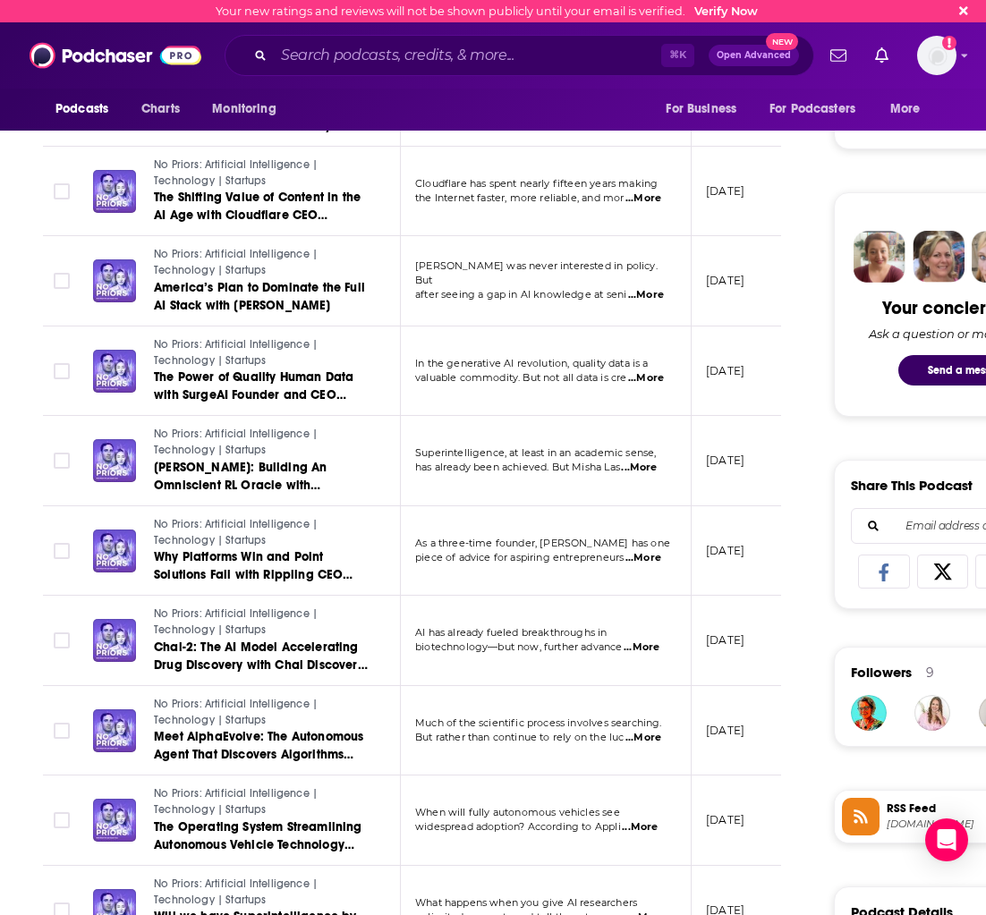
scroll to position [736, 0]
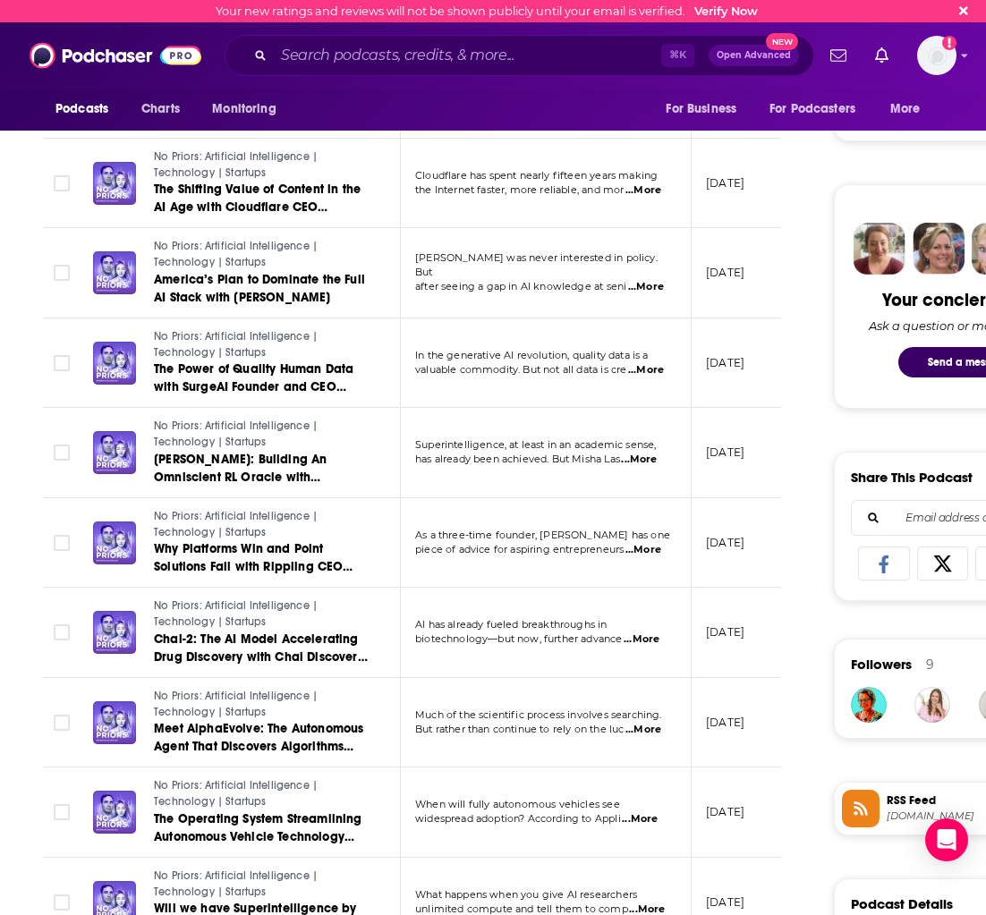
click at [641, 730] on span "...More" at bounding box center [643, 730] width 36 height 14
